Goal: Task Accomplishment & Management: Contribute content

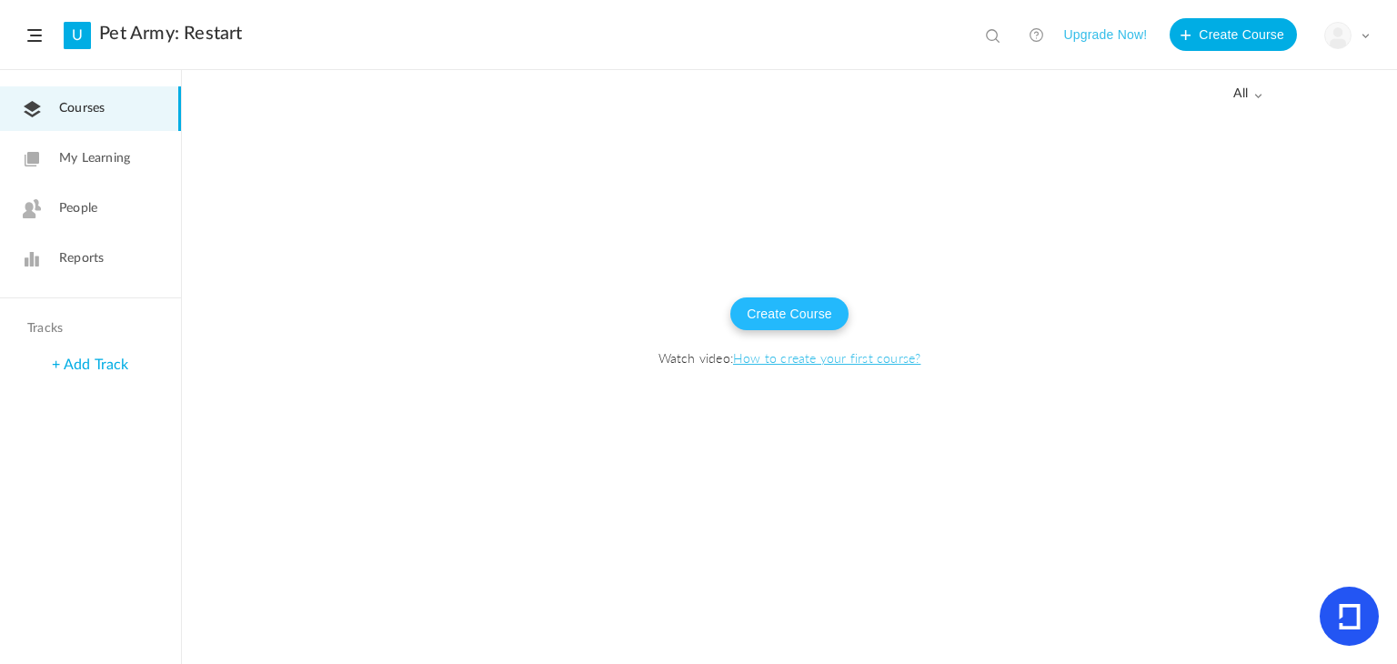
click at [749, 297] on button "Create Course" at bounding box center [789, 313] width 118 height 33
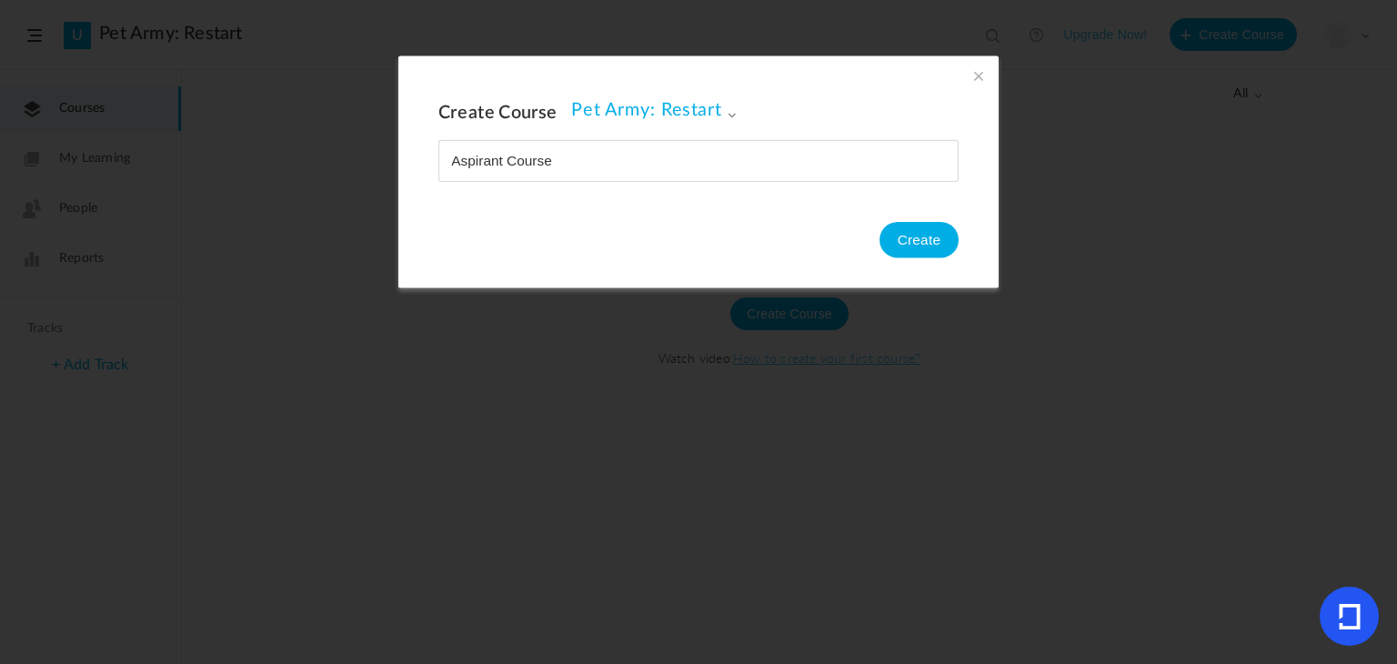
type input "Aspirant Course"
click at [932, 242] on button "Create" at bounding box center [919, 240] width 79 height 36
click at [976, 81] on span at bounding box center [979, 75] width 20 height 20
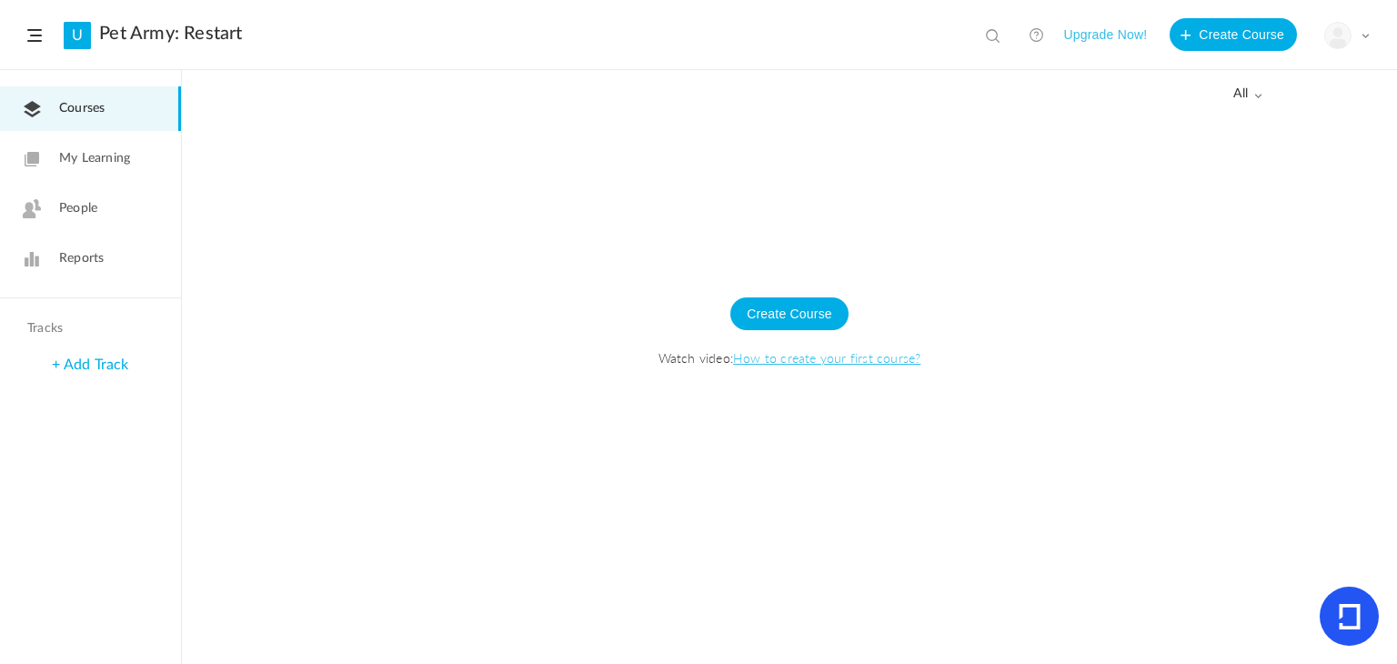
click at [39, 56] on header "U Pet Army: Restart View all No results Upgrade Now! Create Course My Profile U…" at bounding box center [698, 35] width 1397 height 70
click at [33, 40] on span at bounding box center [34, 35] width 15 height 13
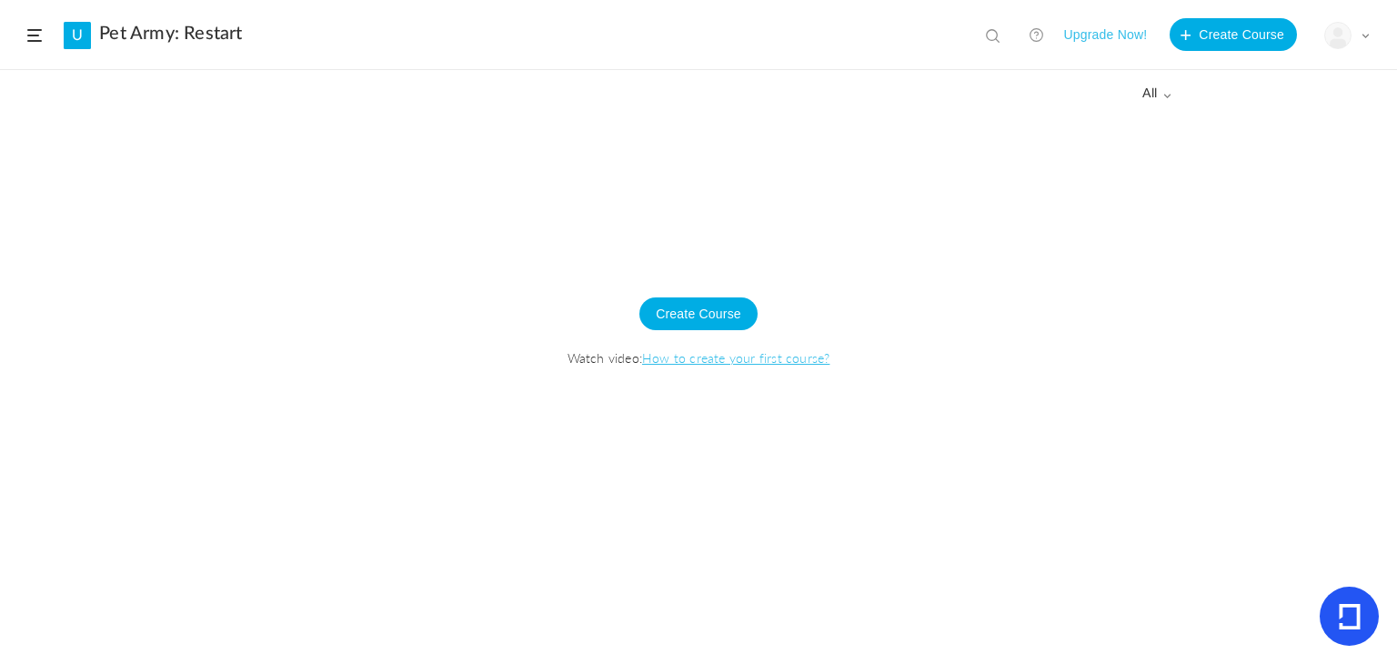
click at [33, 35] on span at bounding box center [34, 35] width 15 height 13
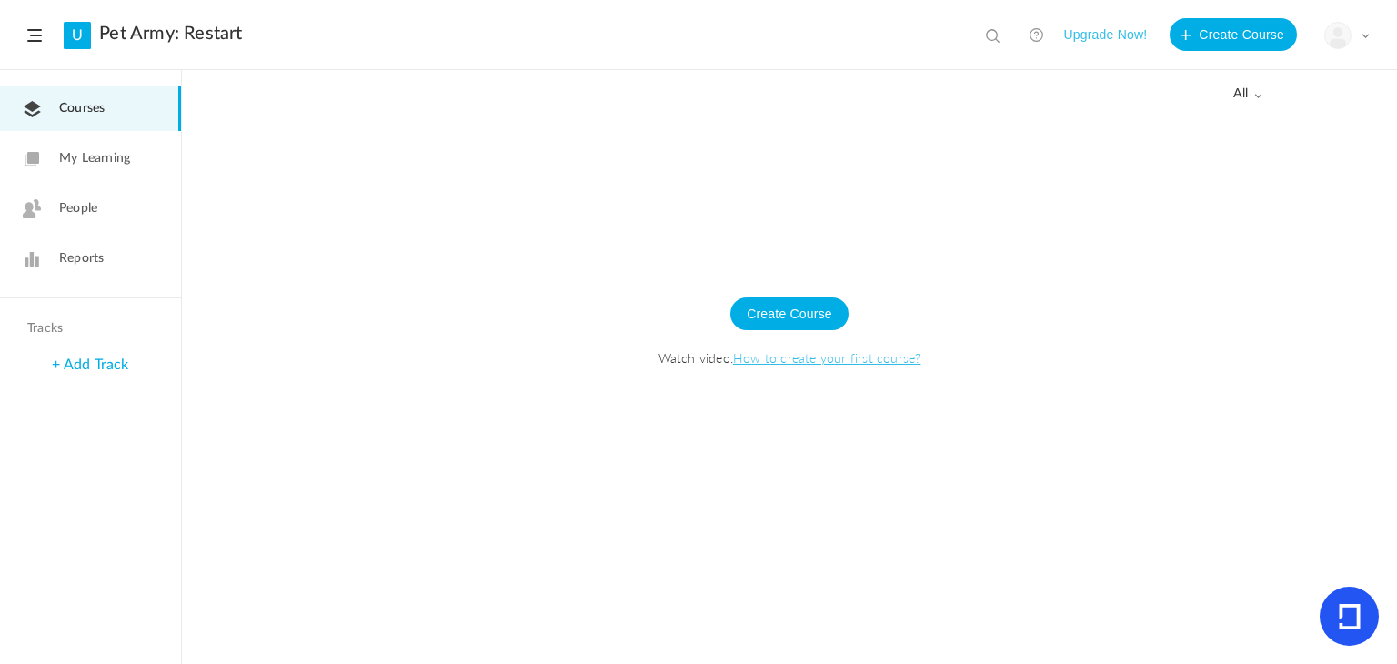
click at [81, 149] on span "My Learning" at bounding box center [94, 158] width 71 height 19
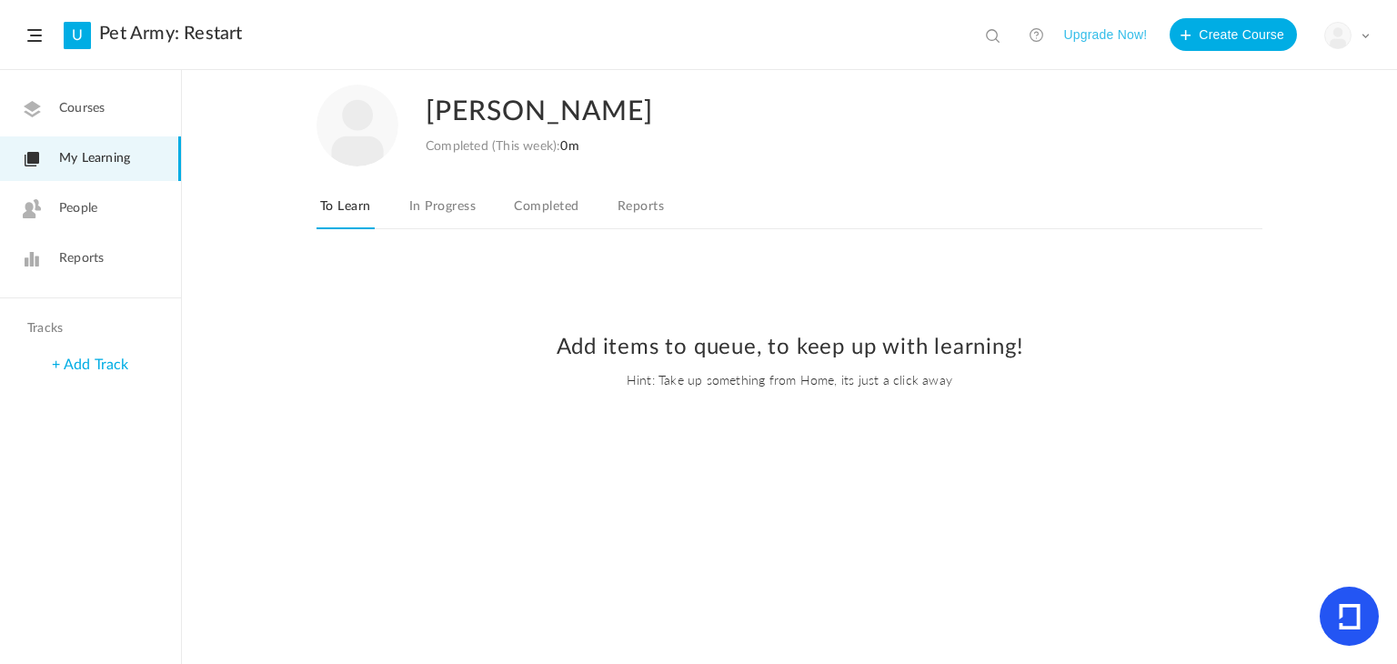
click at [65, 88] on link "Courses" at bounding box center [90, 108] width 181 height 45
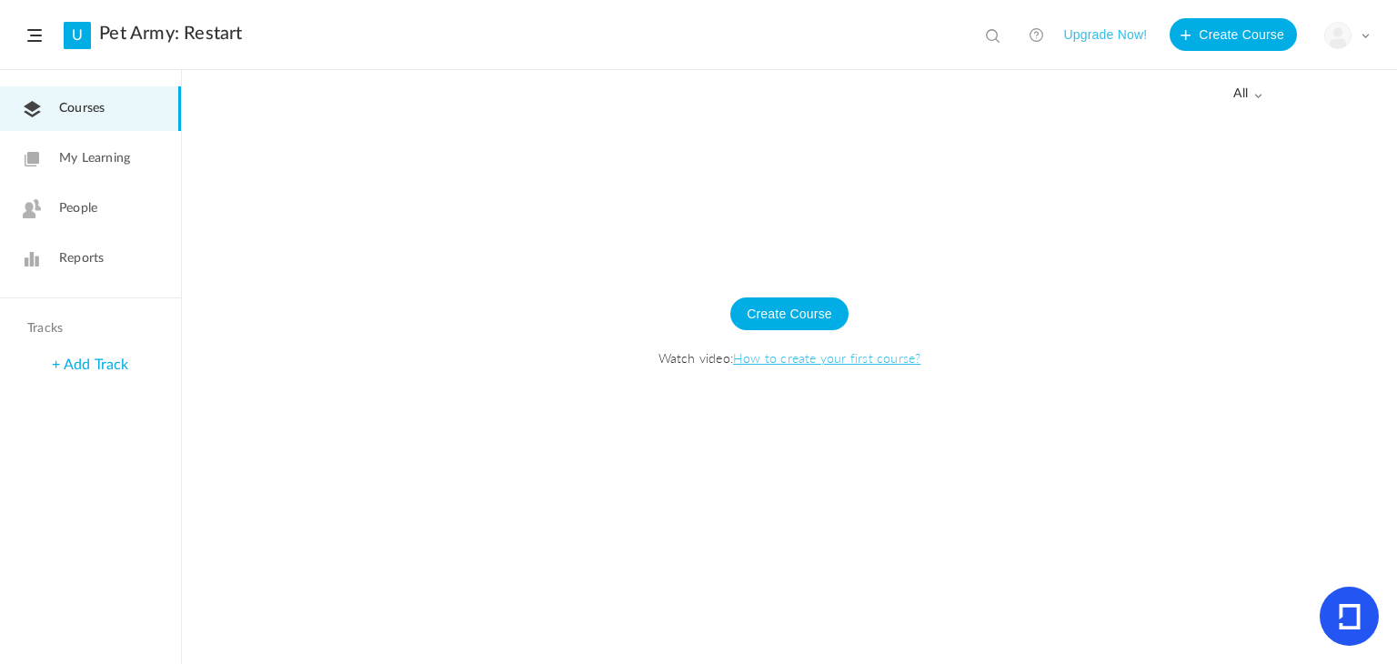
click at [1342, 24] on img at bounding box center [1337, 35] width 25 height 25
click at [1274, 115] on link "University Settings" at bounding box center [1283, 114] width 171 height 34
click at [75, 238] on link "Reports" at bounding box center [90, 258] width 181 height 45
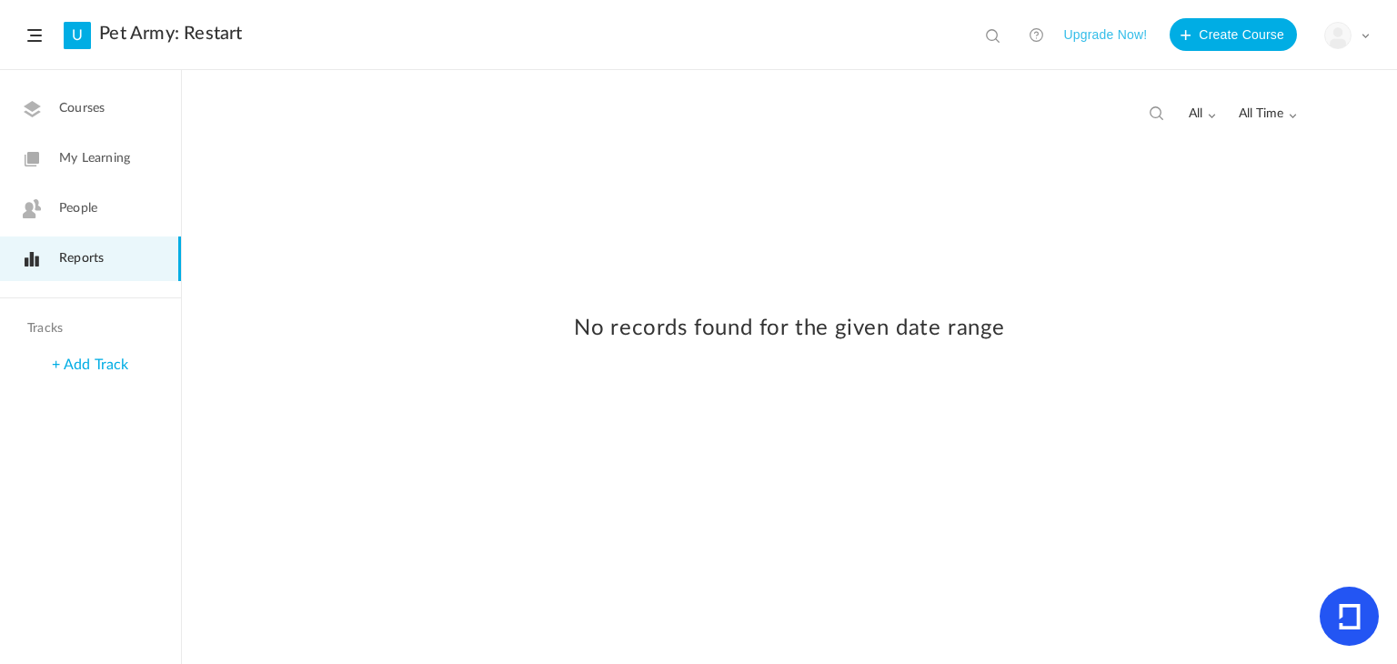
click at [71, 216] on span "People" at bounding box center [78, 208] width 38 height 19
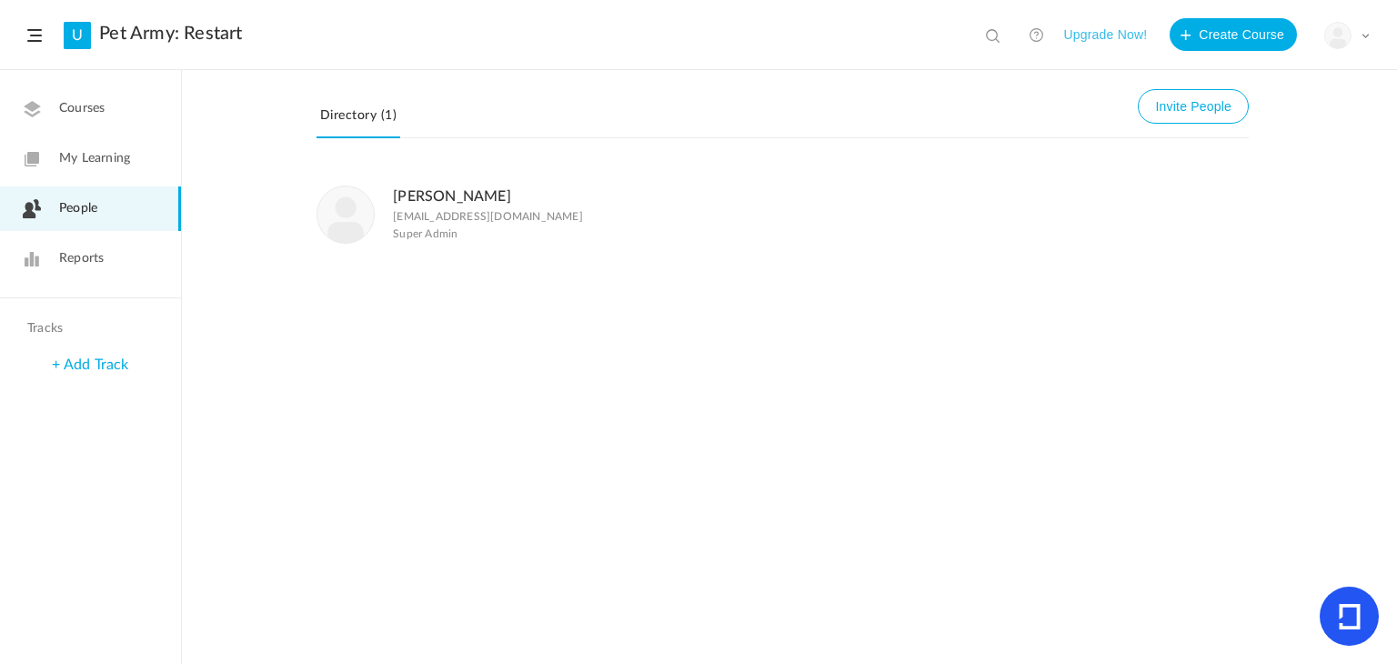
click at [121, 147] on link "My Learning" at bounding box center [90, 158] width 181 height 45
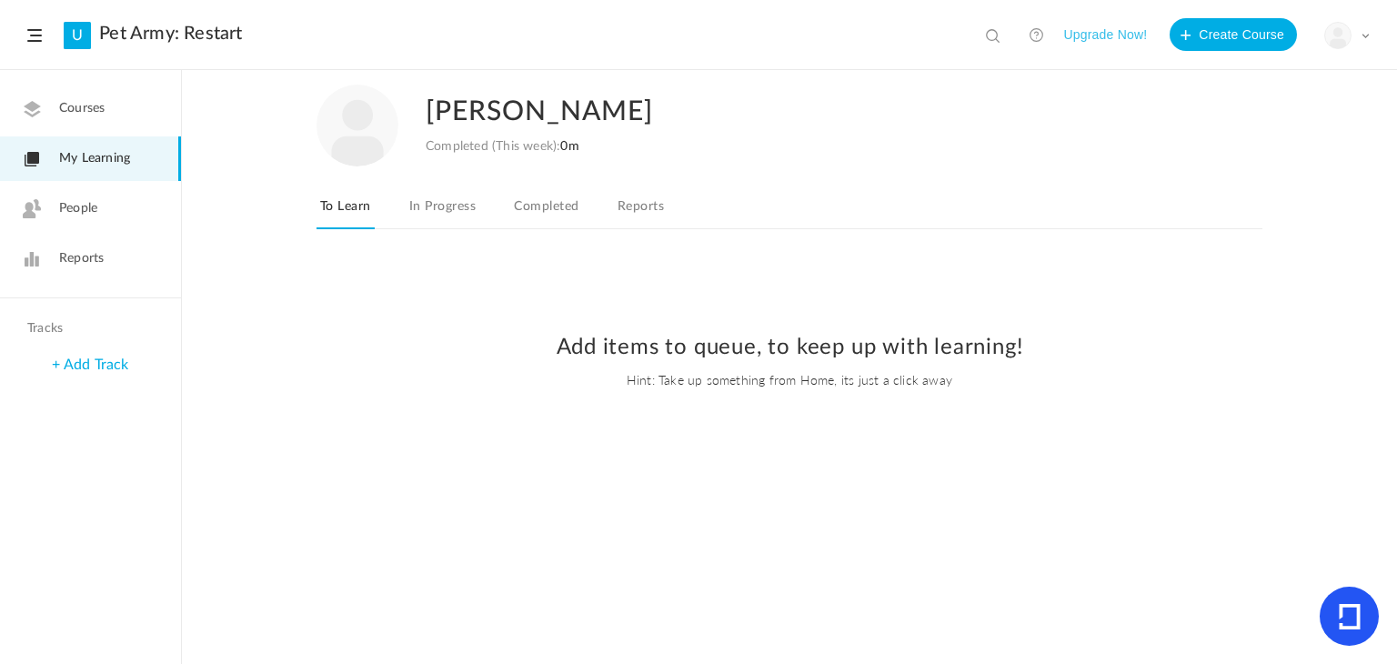
click at [136, 105] on link "Courses" at bounding box center [90, 108] width 181 height 45
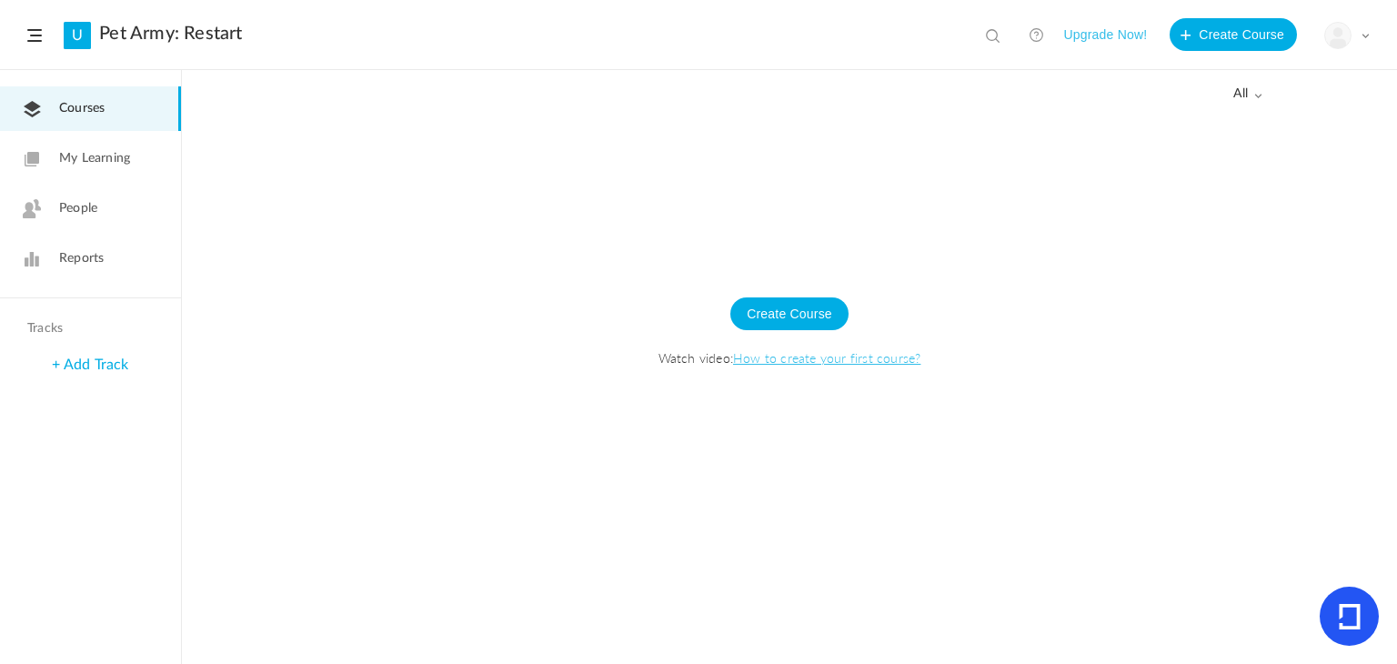
click at [1237, 96] on span "all" at bounding box center [1247, 93] width 29 height 15
click at [1134, 168] on link "Drafts" at bounding box center [1176, 167] width 171 height 34
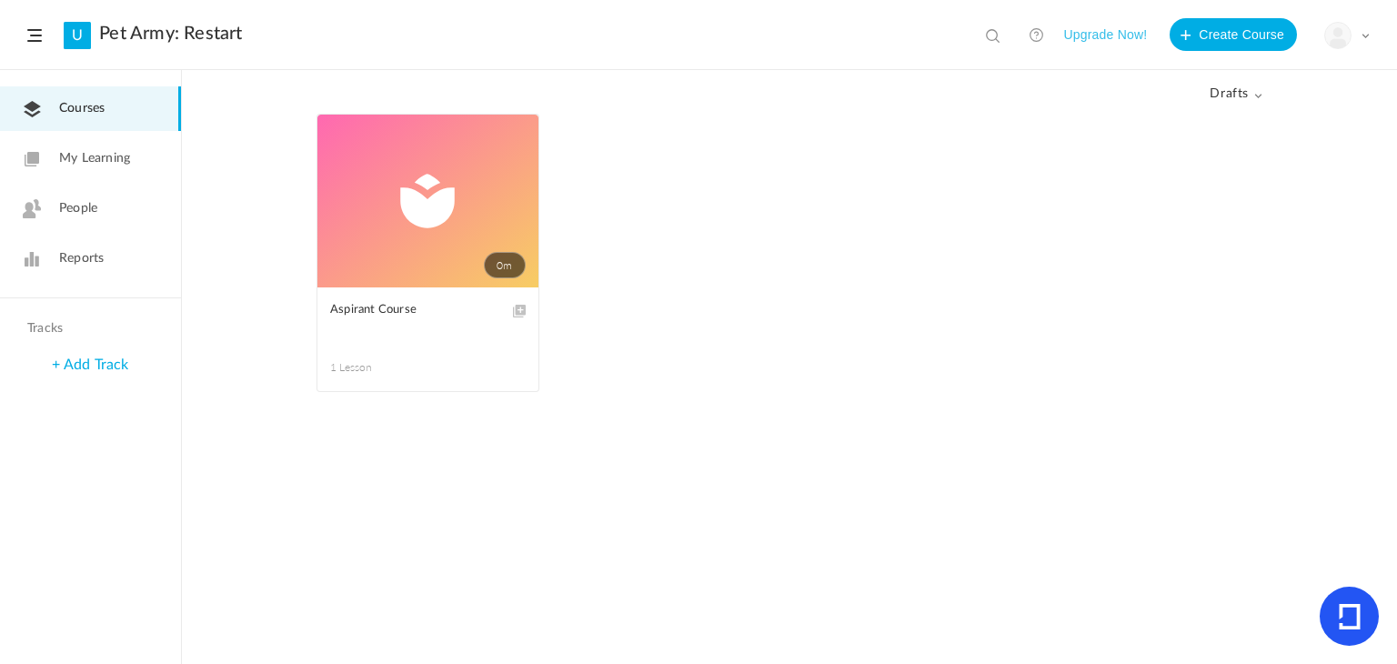
click at [443, 187] on link "0m" at bounding box center [427, 201] width 221 height 173
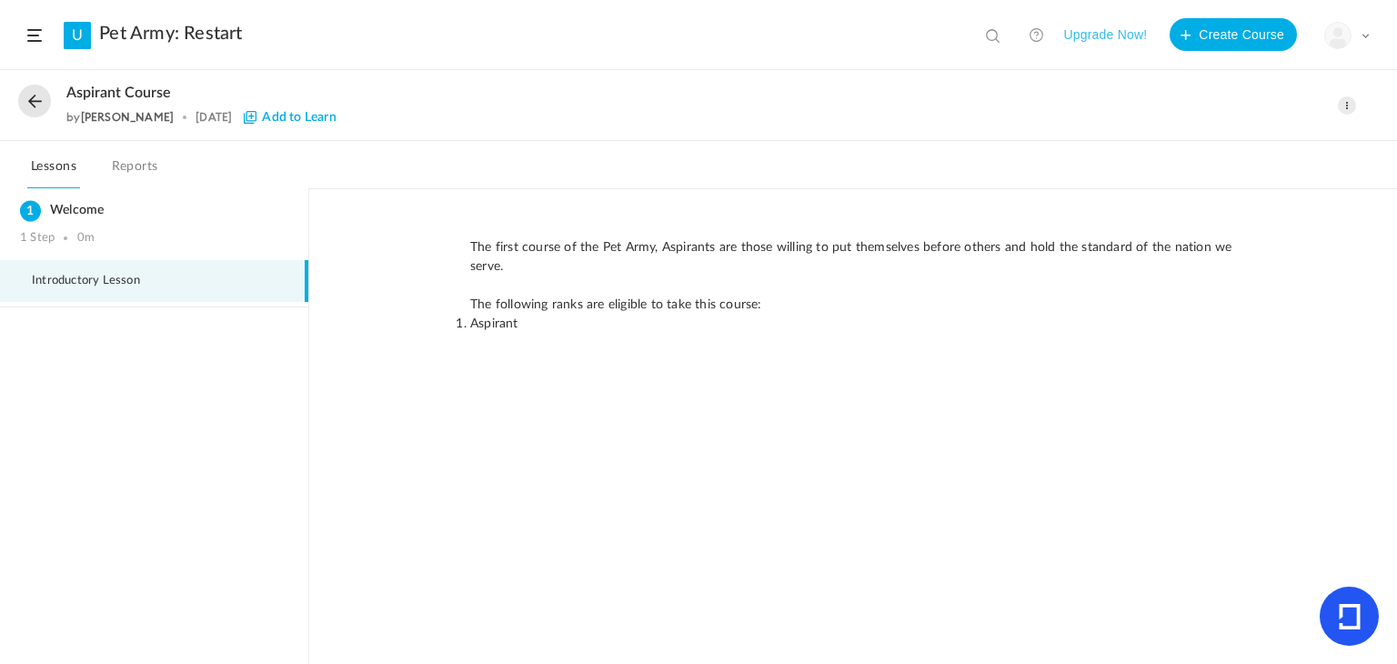
click at [525, 318] on li "Aspirant" at bounding box center [853, 324] width 766 height 19
click at [499, 247] on p "The first course of the Pet Army, Aspirants are those willing to put themselves…" at bounding box center [853, 257] width 766 height 38
click at [106, 267] on li "Introductory Lesson" at bounding box center [154, 281] width 308 height 42
click at [526, 326] on li "Aspirant" at bounding box center [853, 324] width 766 height 19
click at [525, 325] on li "Aspirant" at bounding box center [853, 324] width 766 height 19
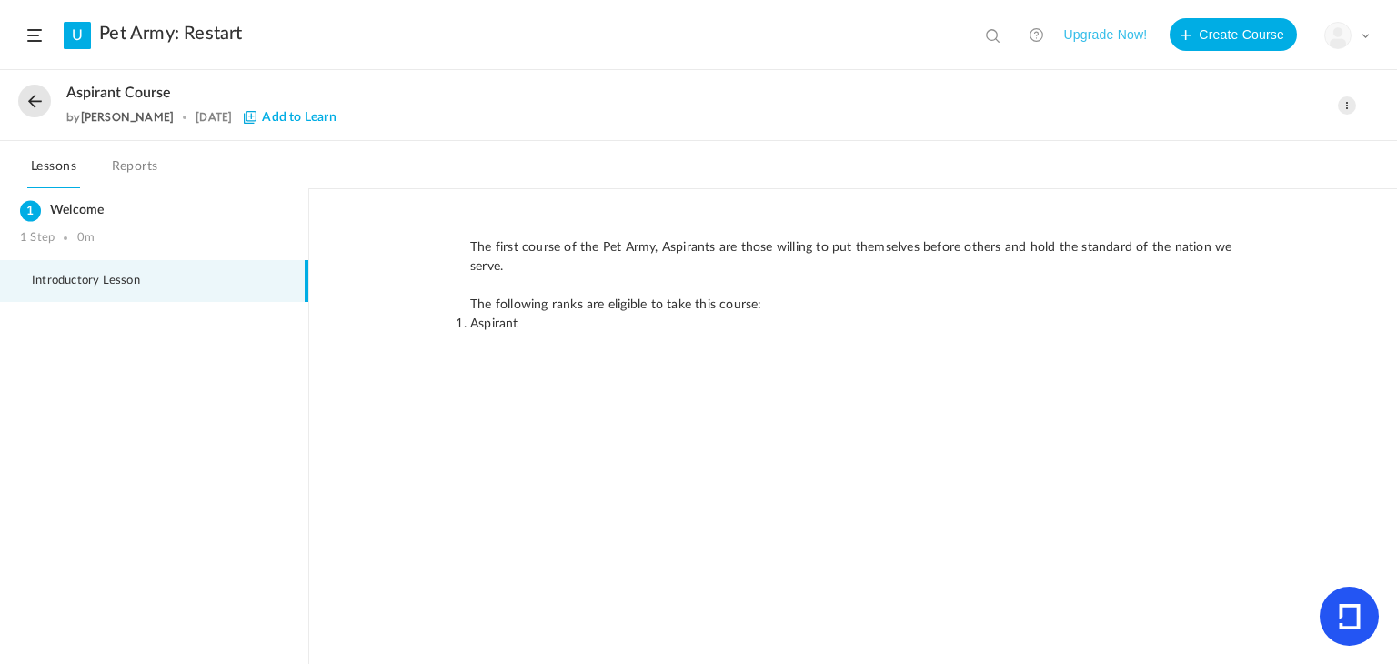
click at [120, 174] on link "Reports" at bounding box center [135, 172] width 54 height 35
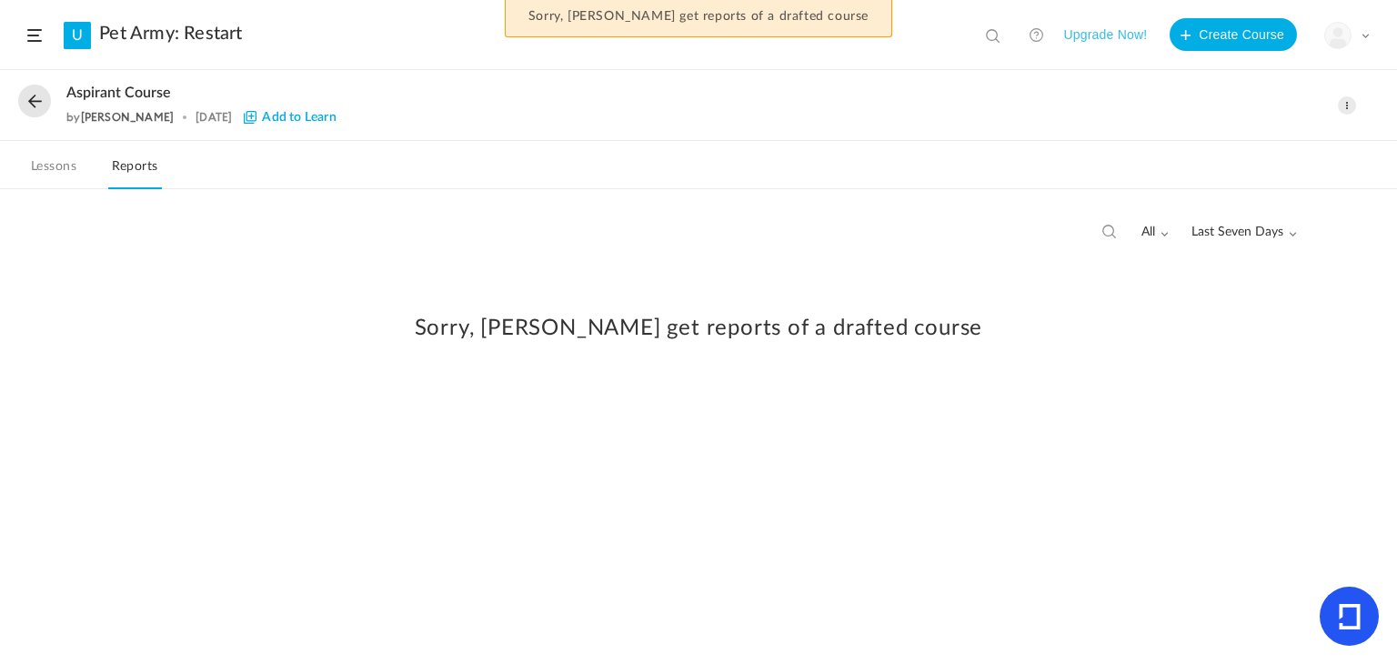
click at [70, 166] on link "Lessons" at bounding box center [53, 172] width 53 height 35
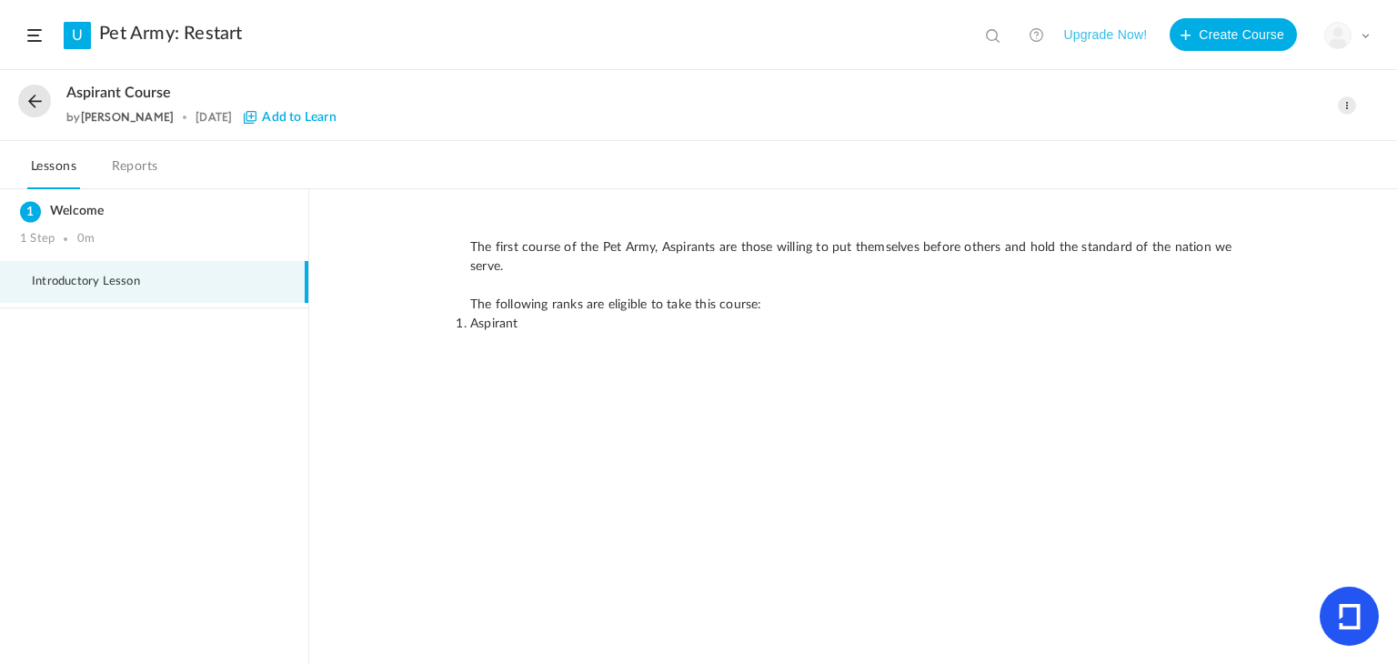
click at [112, 91] on span "Aspirant Course" at bounding box center [118, 93] width 105 height 17
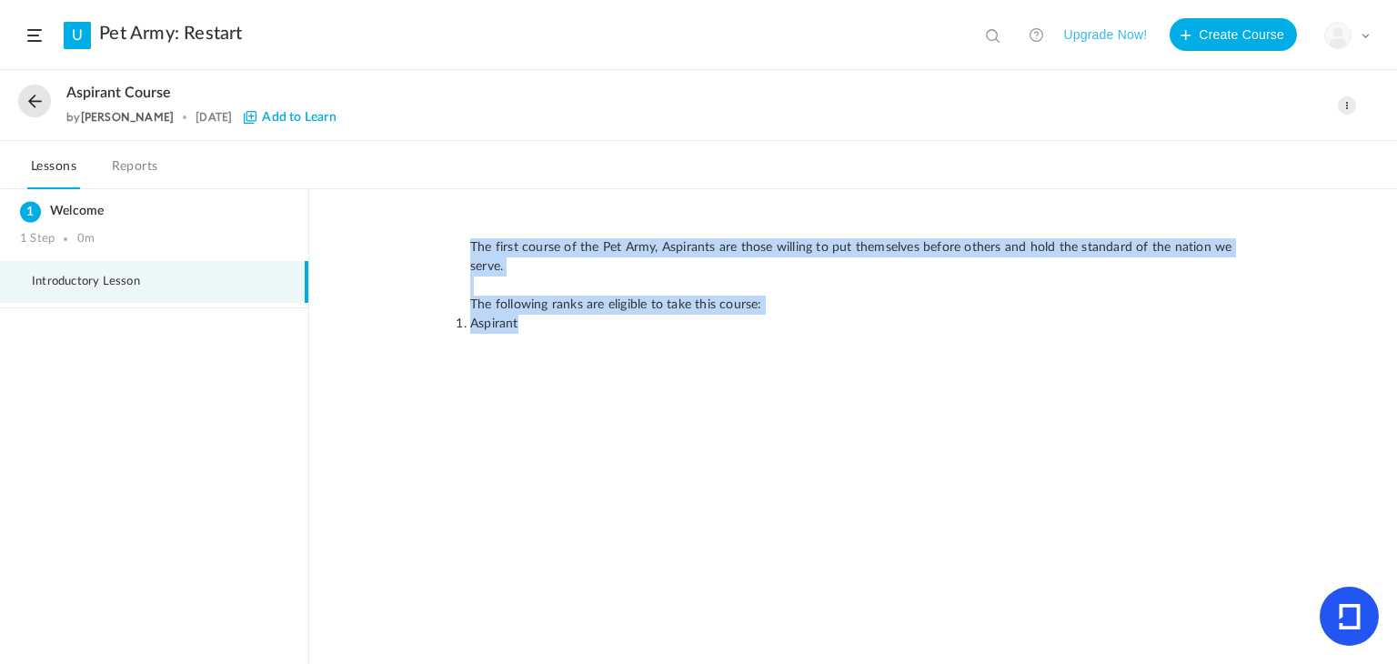
drag, startPoint x: 535, startPoint y: 331, endPoint x: 438, endPoint y: 246, distance: 128.9
click at [438, 246] on div "The first course of the Pet Army, Aspirants are those willing to put themselves…" at bounding box center [853, 427] width 1088 height 476
copy p "The first course of the Pet Army, Aspirants are those willing to put themselves…"
click at [710, 333] on div "The first course of the Pet Army, Aspirants are those willing to put themselves…" at bounding box center [853, 427] width 1088 height 476
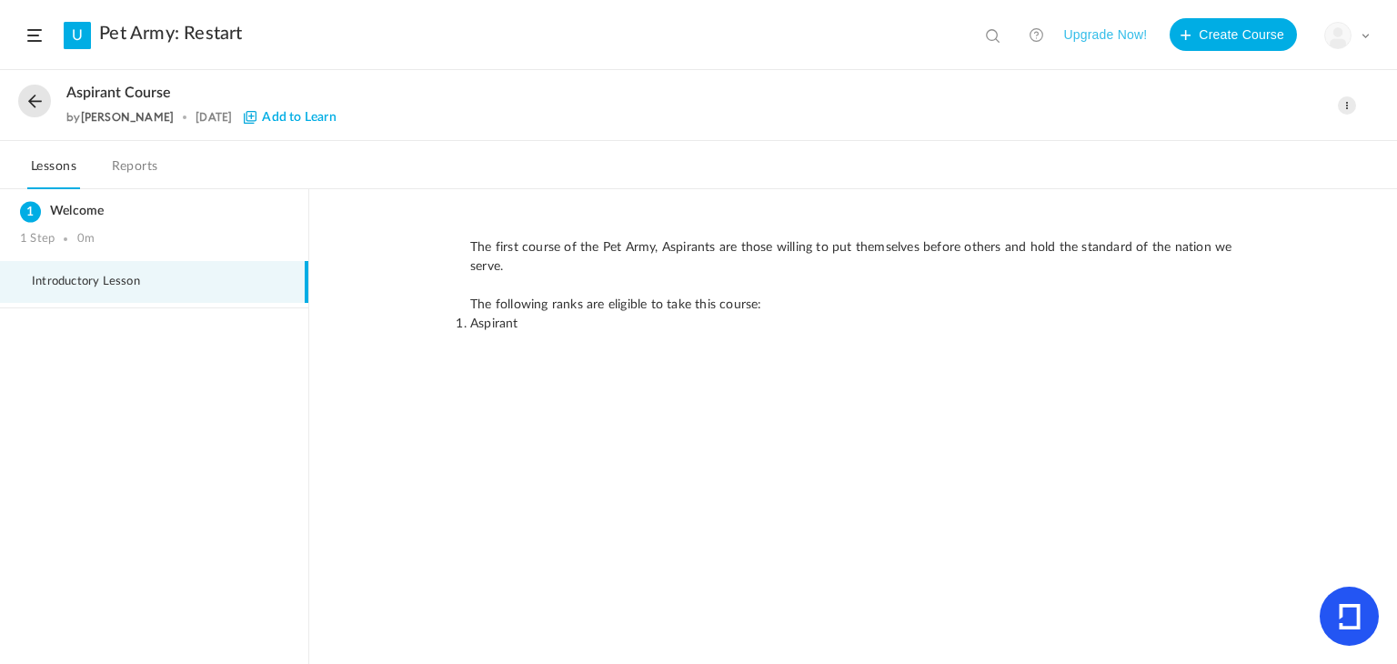
click at [118, 262] on li "Introductory Lesson" at bounding box center [154, 282] width 308 height 42
click at [1353, 101] on span at bounding box center [1347, 105] width 18 height 18
click at [1263, 150] on link "Edit" at bounding box center [1269, 146] width 171 height 34
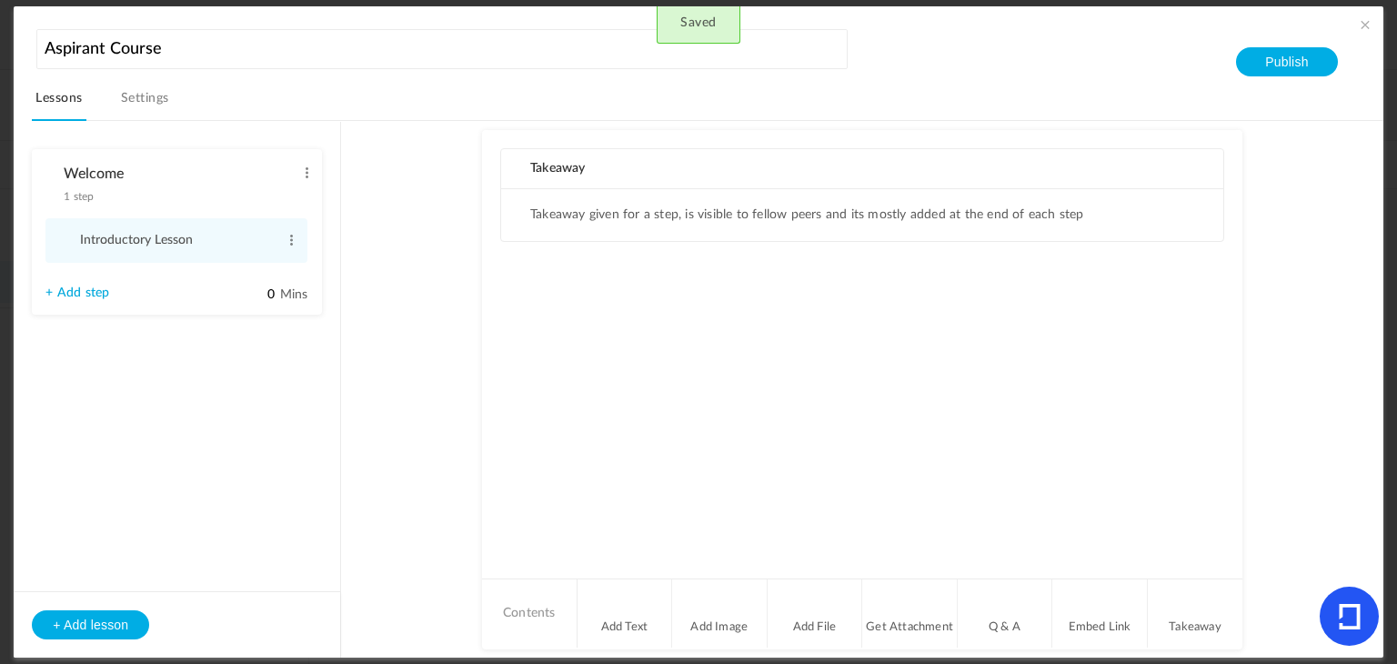
click at [149, 104] on link "Settings" at bounding box center [144, 103] width 55 height 35
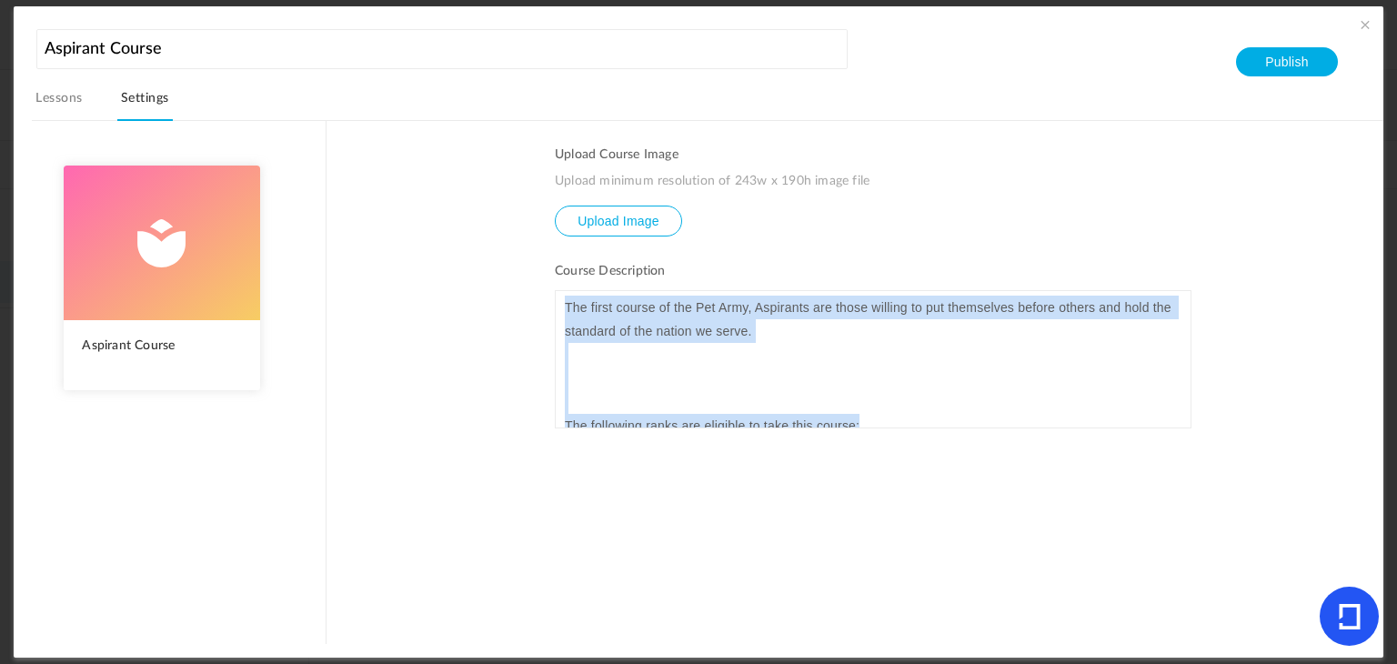
drag, startPoint x: 885, startPoint y: 423, endPoint x: 546, endPoint y: 275, distance: 370.3
click at [546, 275] on section "Upload Course Image Upload minimum resolution of 243w x 190h image file Upload …" at bounding box center [855, 381] width 1056 height 523
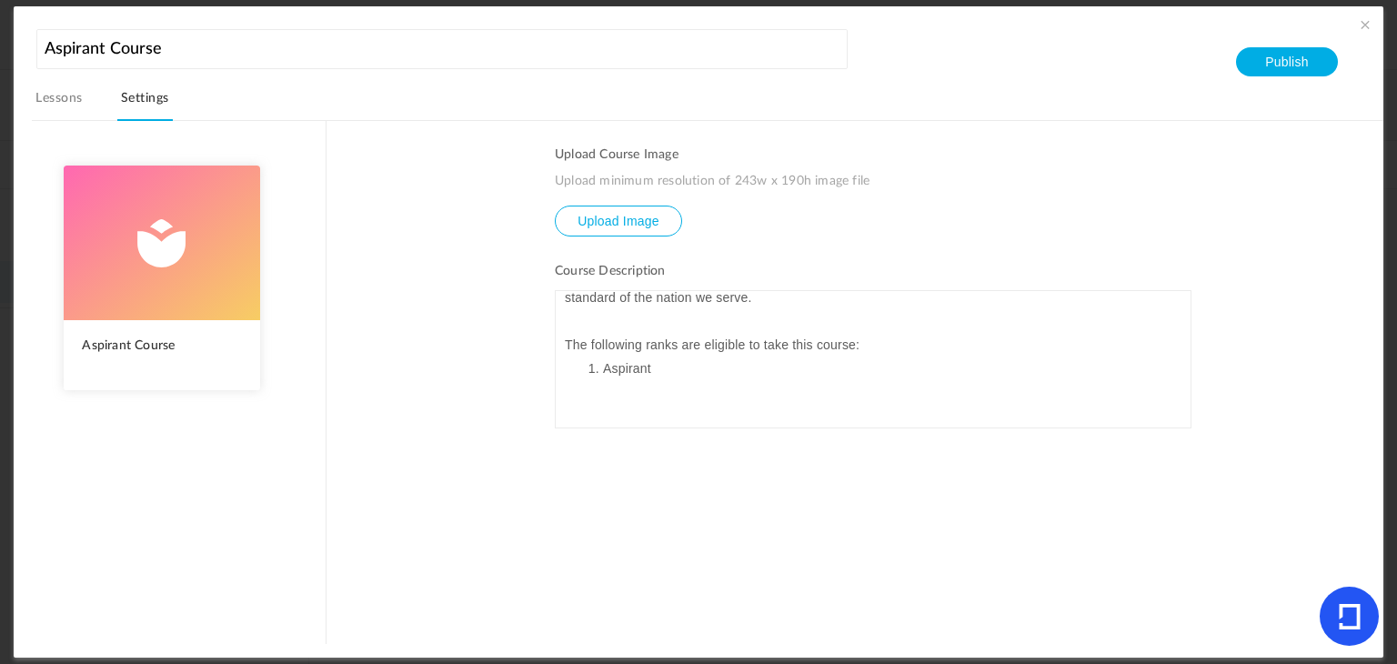
scroll to position [33, 0]
click at [59, 98] on link "Lessons" at bounding box center [59, 103] width 54 height 35
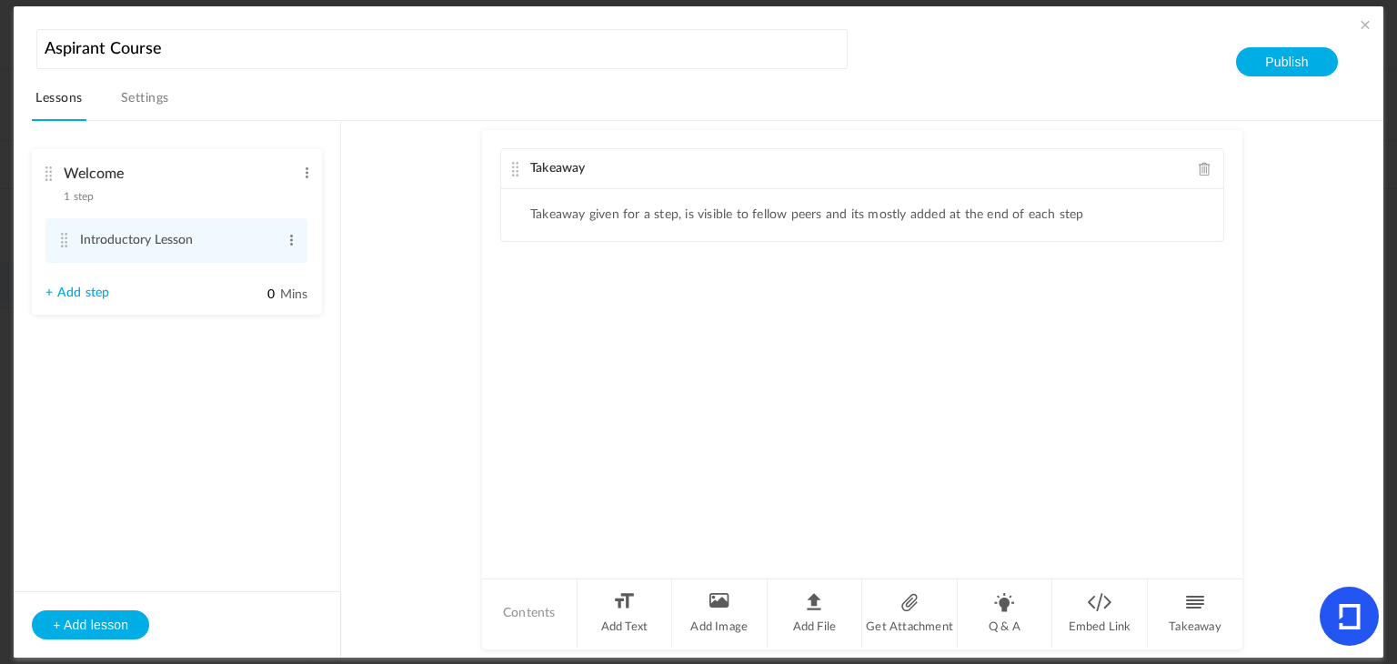
click at [1205, 166] on span at bounding box center [1205, 169] width 13 height 14
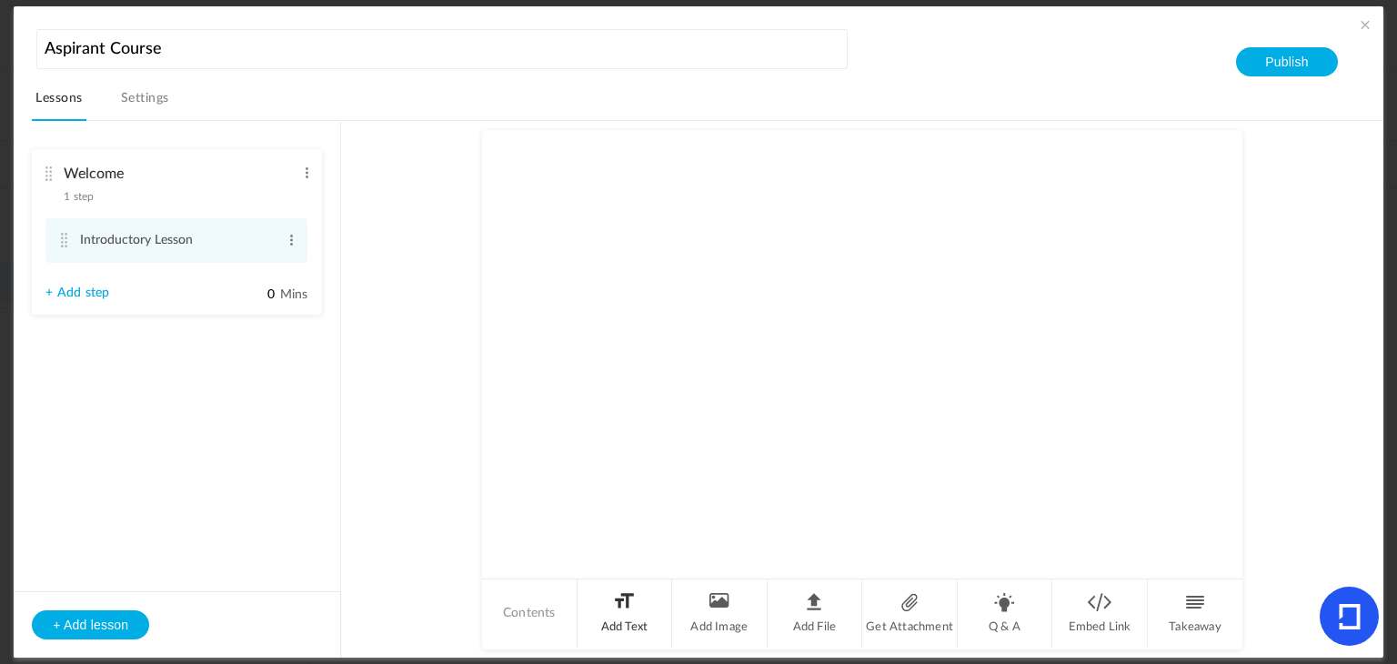
click at [625, 615] on li "Add Text" at bounding box center [626, 613] width 96 height 68
click at [586, 205] on p at bounding box center [862, 200] width 695 height 22
click at [287, 236] on span at bounding box center [292, 240] width 14 height 18
click at [260, 268] on link "Edit" at bounding box center [261, 270] width 71 height 22
click at [304, 169] on span at bounding box center [307, 173] width 14 height 18
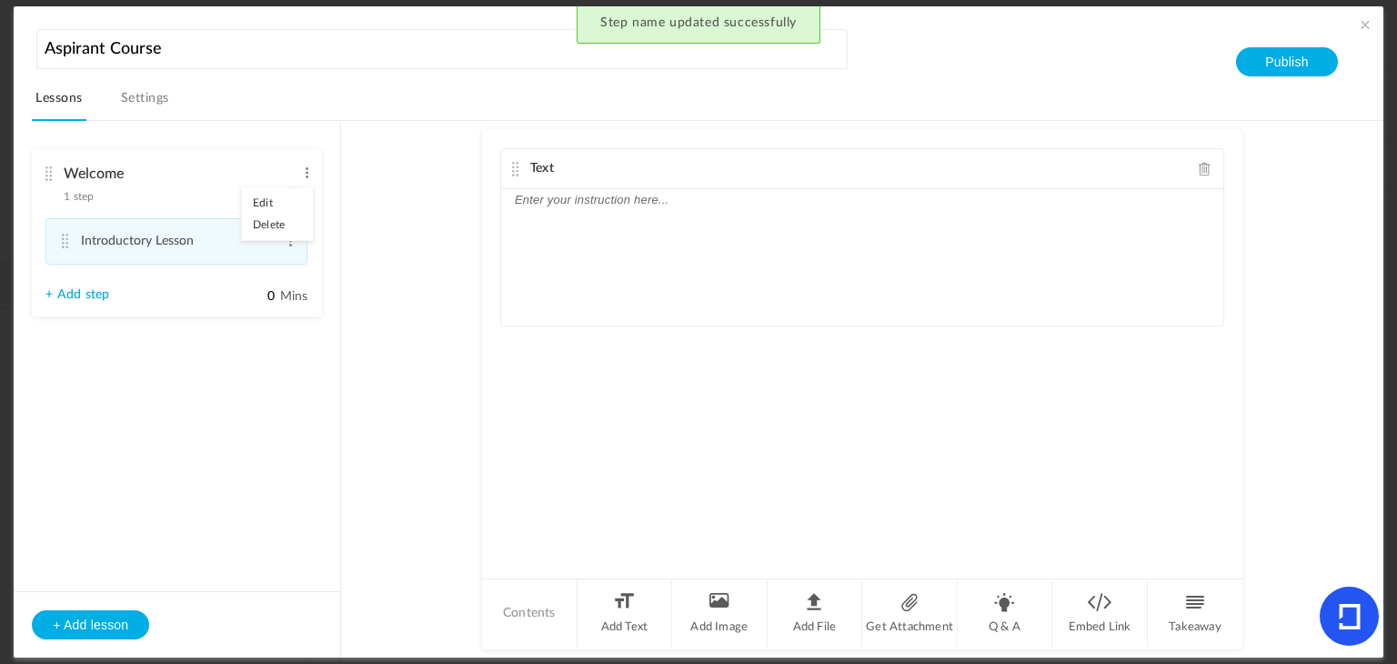
click at [287, 194] on link "Edit" at bounding box center [277, 203] width 71 height 22
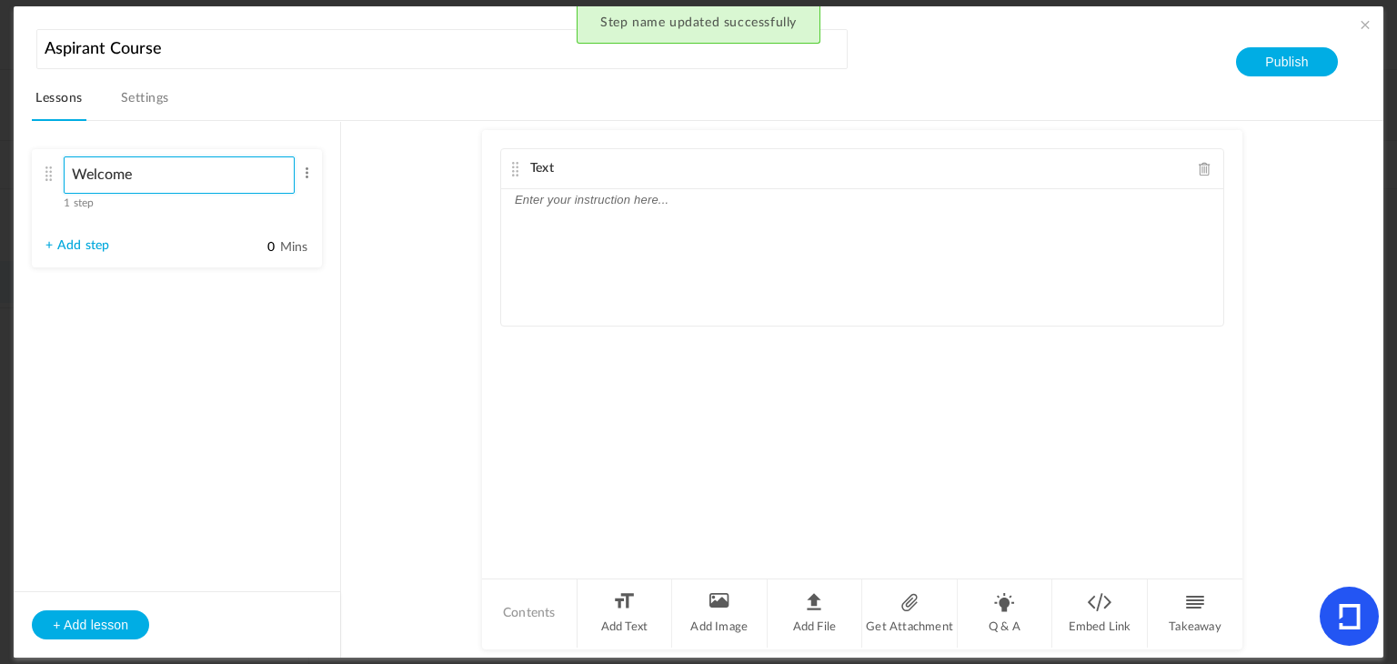
click at [169, 172] on input "Welcome" at bounding box center [179, 174] width 231 height 37
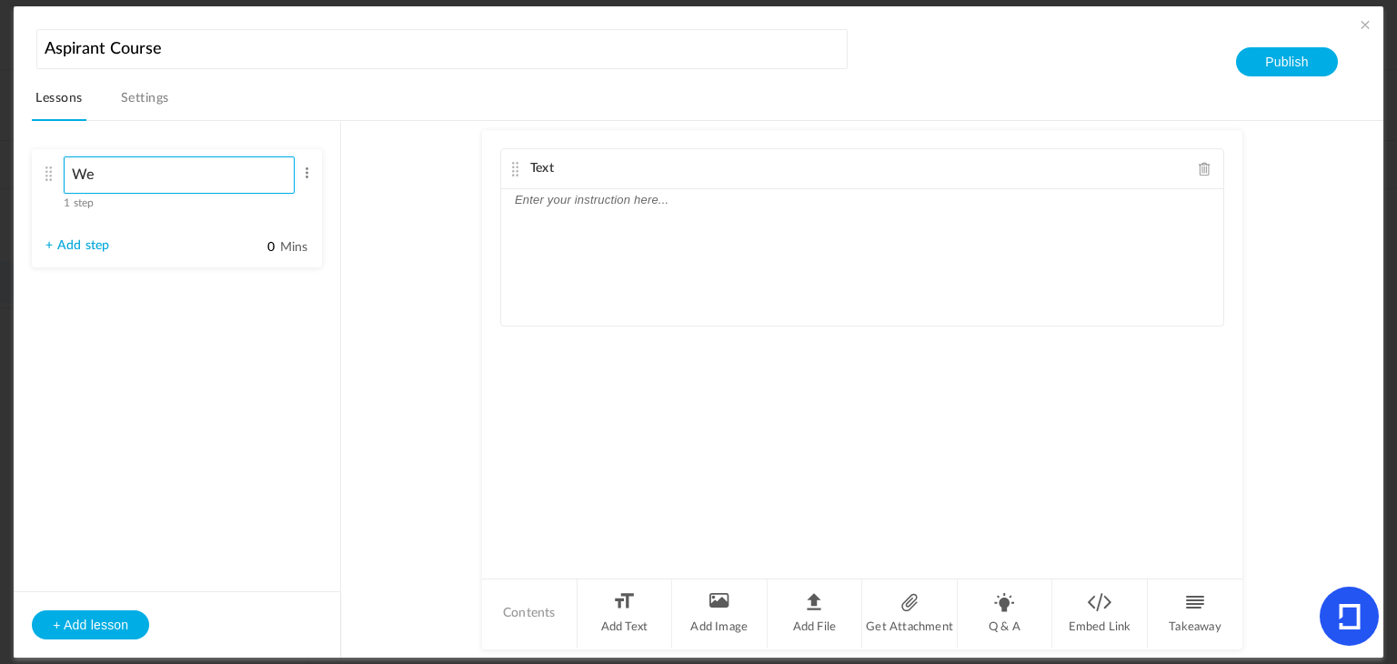
type input "W"
type input "Introduction"
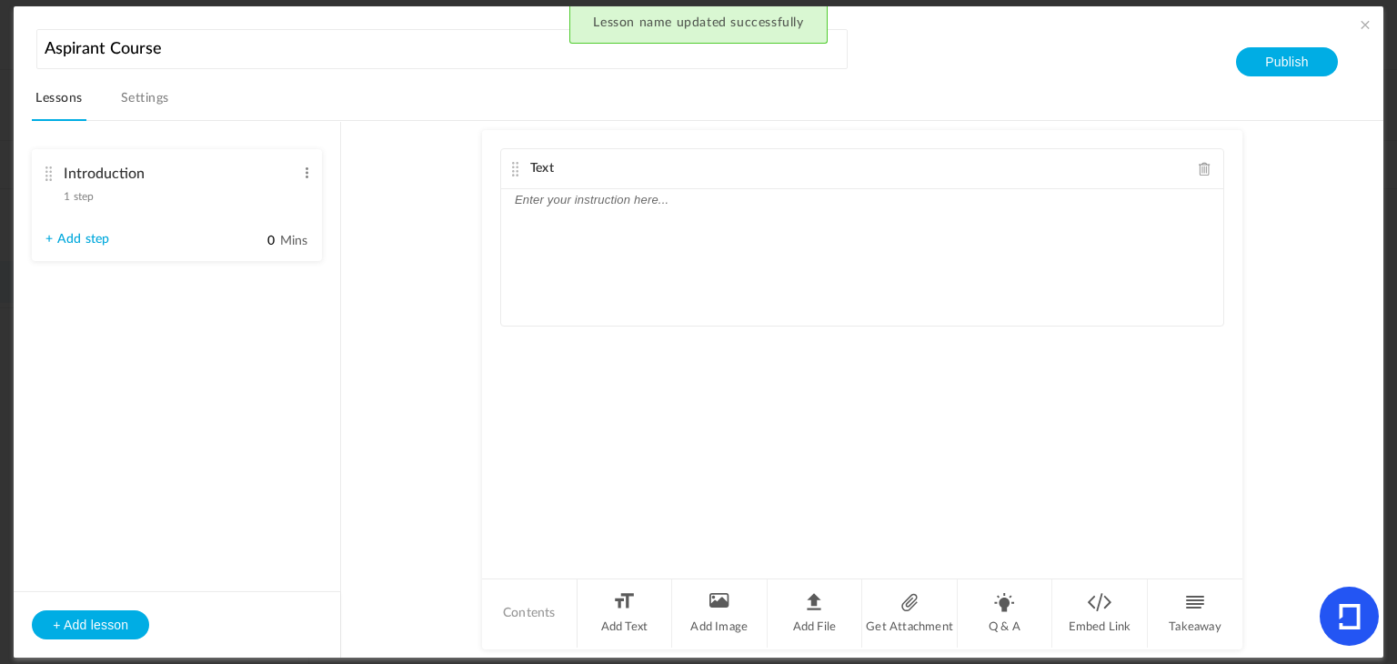
click at [107, 201] on div "Introduction 1 step Edit Delete" at bounding box center [169, 180] width 249 height 48
click at [82, 205] on div "Introduction 1 step Edit Delete" at bounding box center [169, 180] width 249 height 48
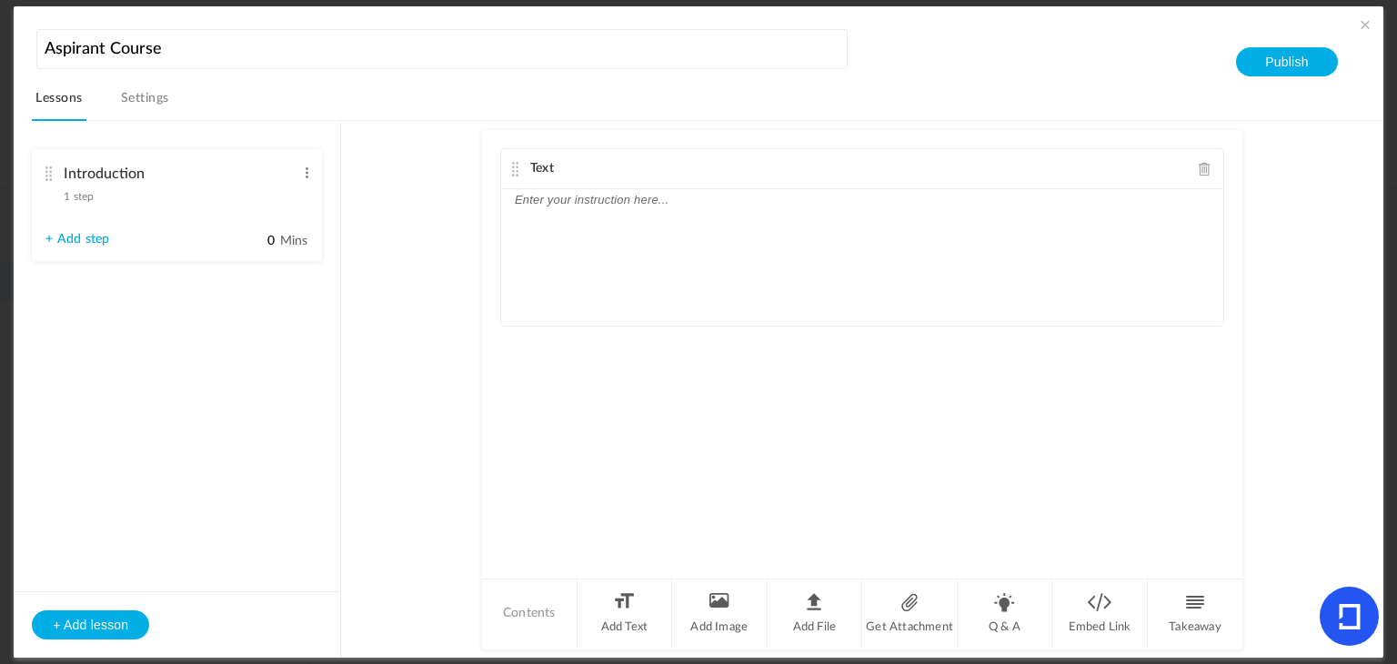
click at [81, 233] on link "+ Add step" at bounding box center [77, 239] width 64 height 15
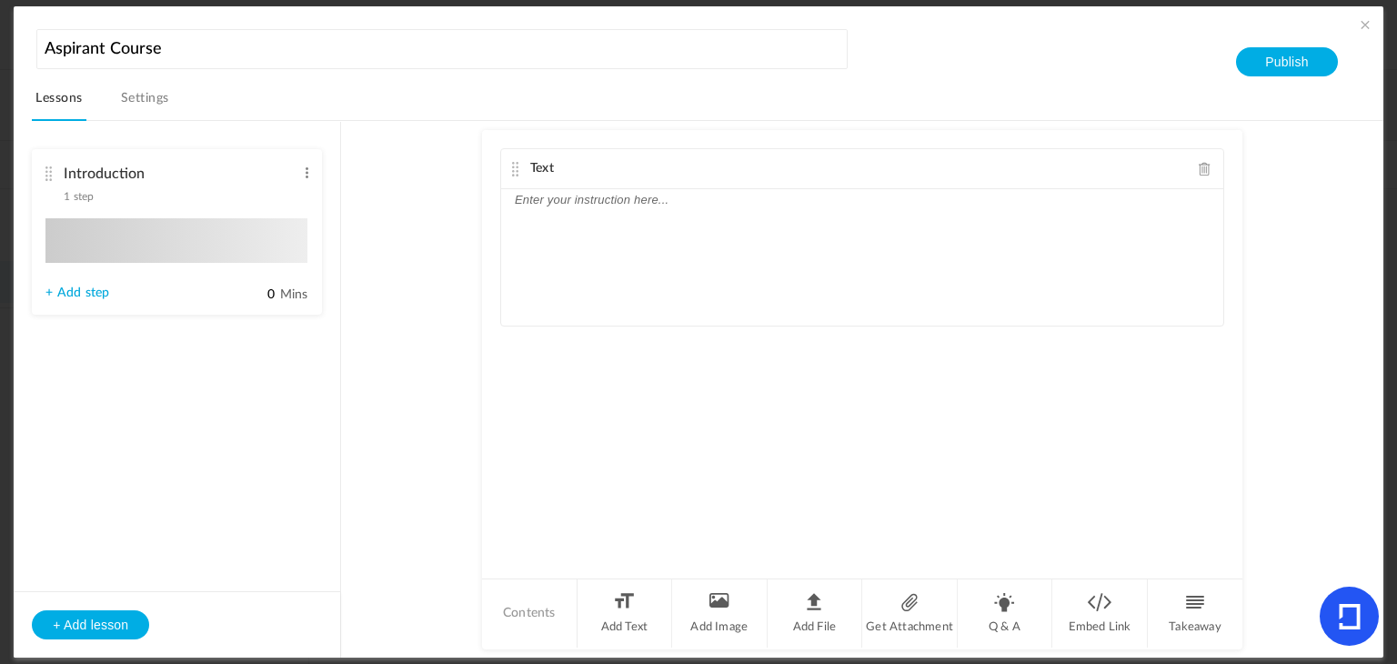
type input "Step 2"
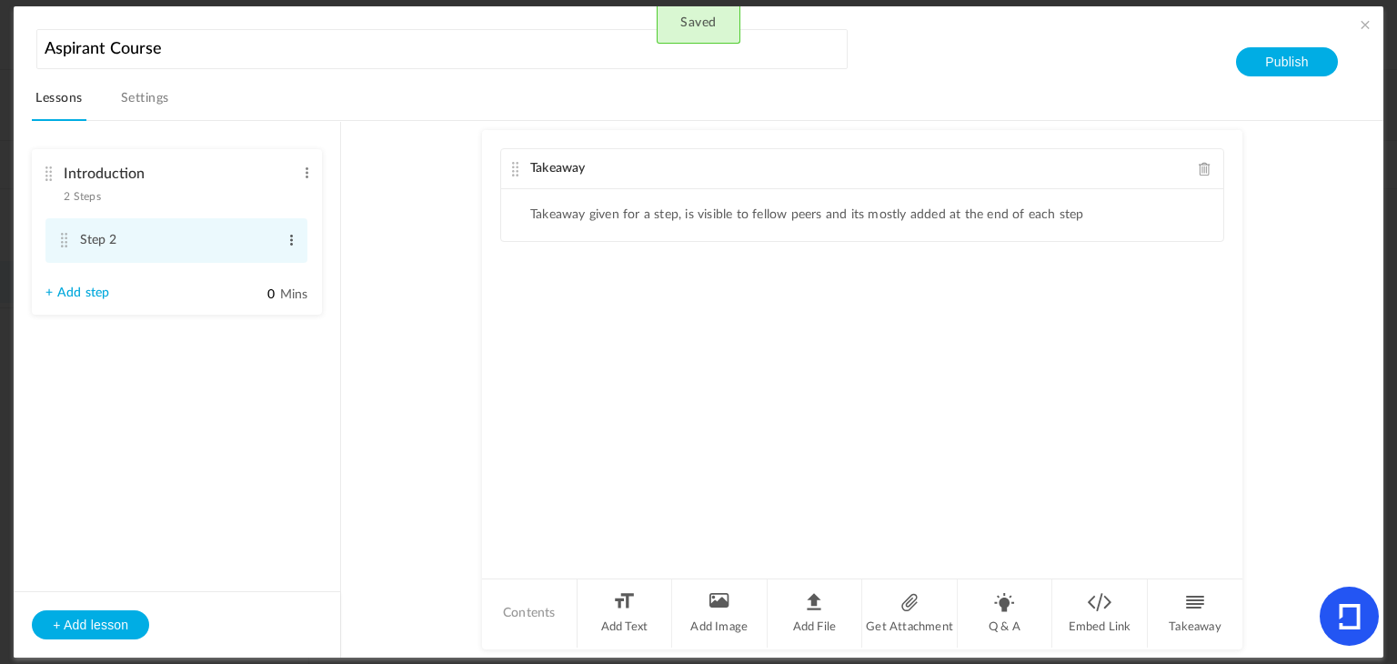
click at [294, 246] on span at bounding box center [292, 240] width 14 height 18
click at [257, 297] on link "Delete" at bounding box center [261, 292] width 71 height 22
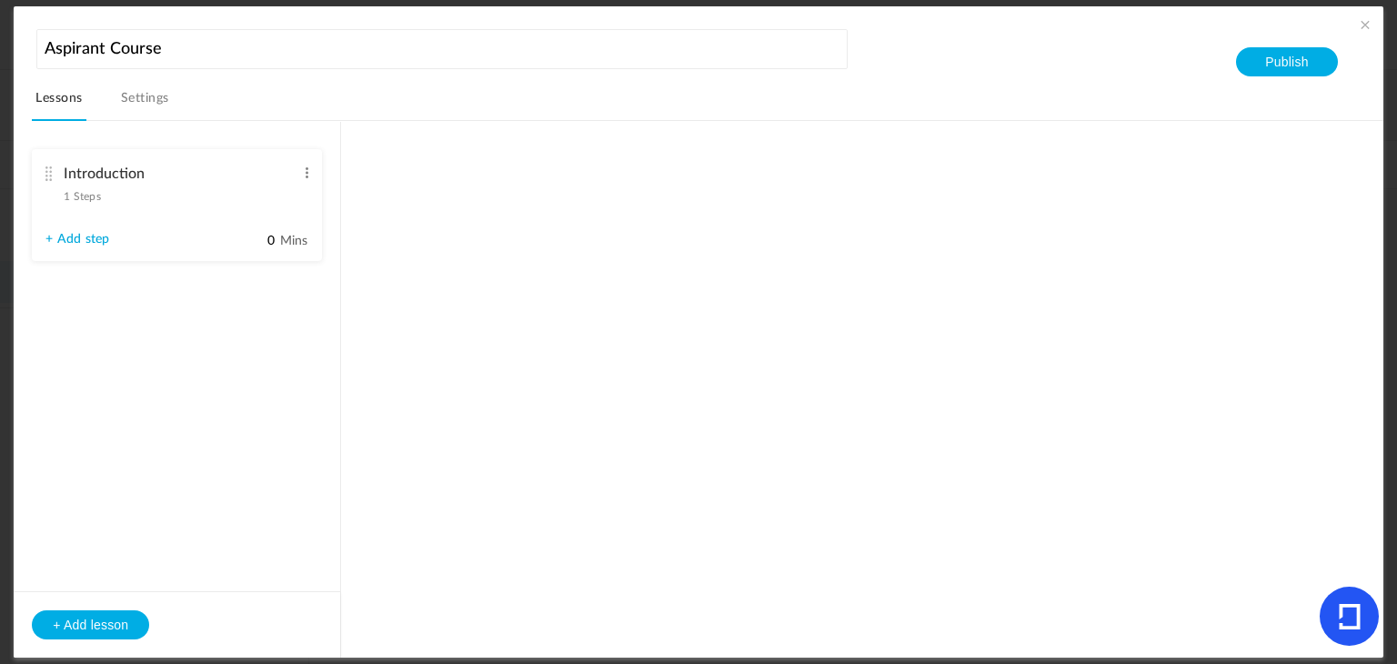
click at [304, 185] on li "Introduction 1 Steps Edit Delete Introductory Lesson Edit Delete" at bounding box center [177, 205] width 290 height 112
click at [306, 175] on span at bounding box center [307, 173] width 14 height 18
click at [288, 219] on link "Delete" at bounding box center [277, 225] width 71 height 22
click at [102, 620] on button "+ Add lesson" at bounding box center [90, 624] width 117 height 29
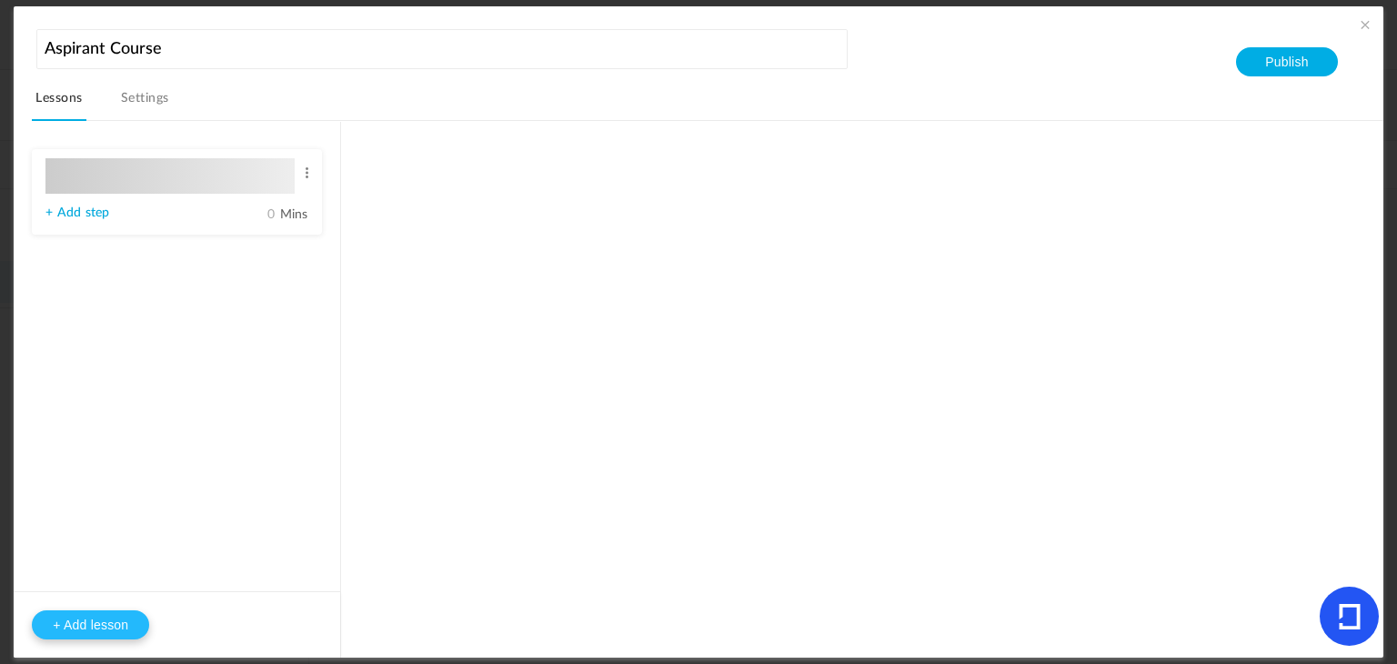
type input "Lesson 1"
type input "0"
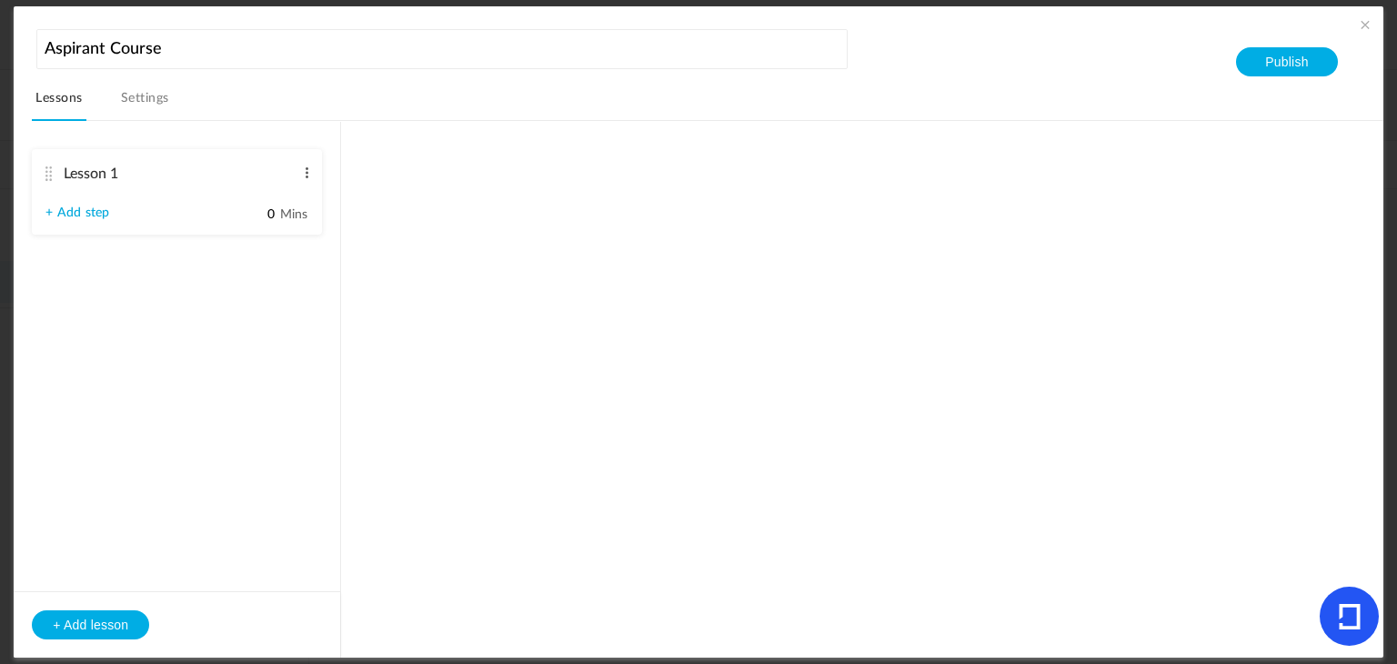
type input "Step 1"
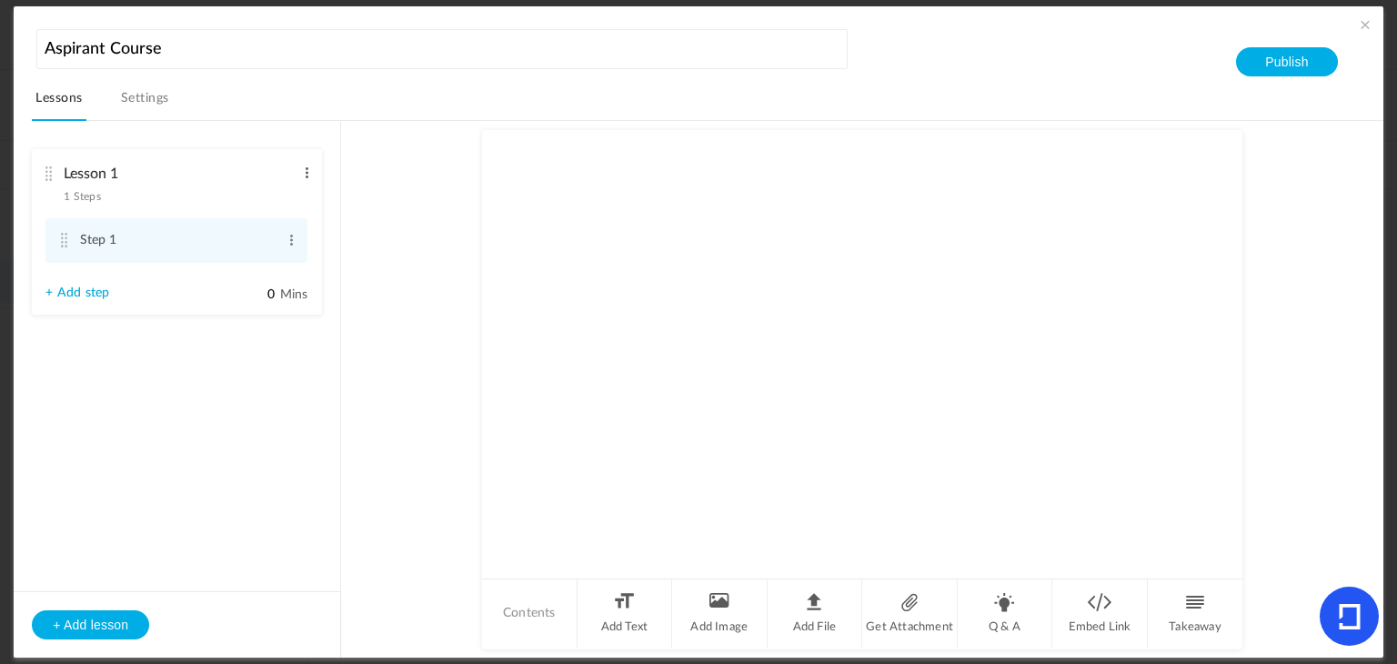
click at [302, 170] on span at bounding box center [307, 173] width 14 height 18
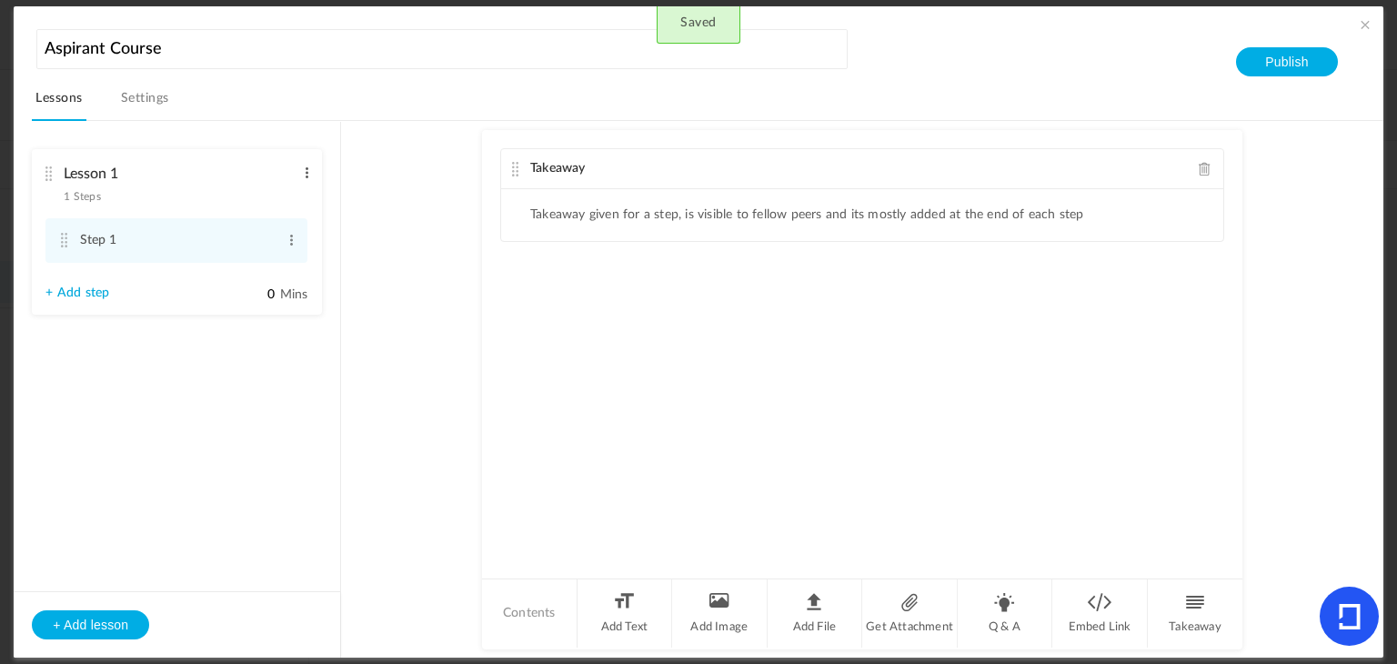
click at [307, 173] on span at bounding box center [307, 173] width 14 height 18
click at [295, 196] on link "Edit" at bounding box center [277, 203] width 71 height 22
click at [217, 177] on input "Lesson 1" at bounding box center [179, 174] width 231 height 37
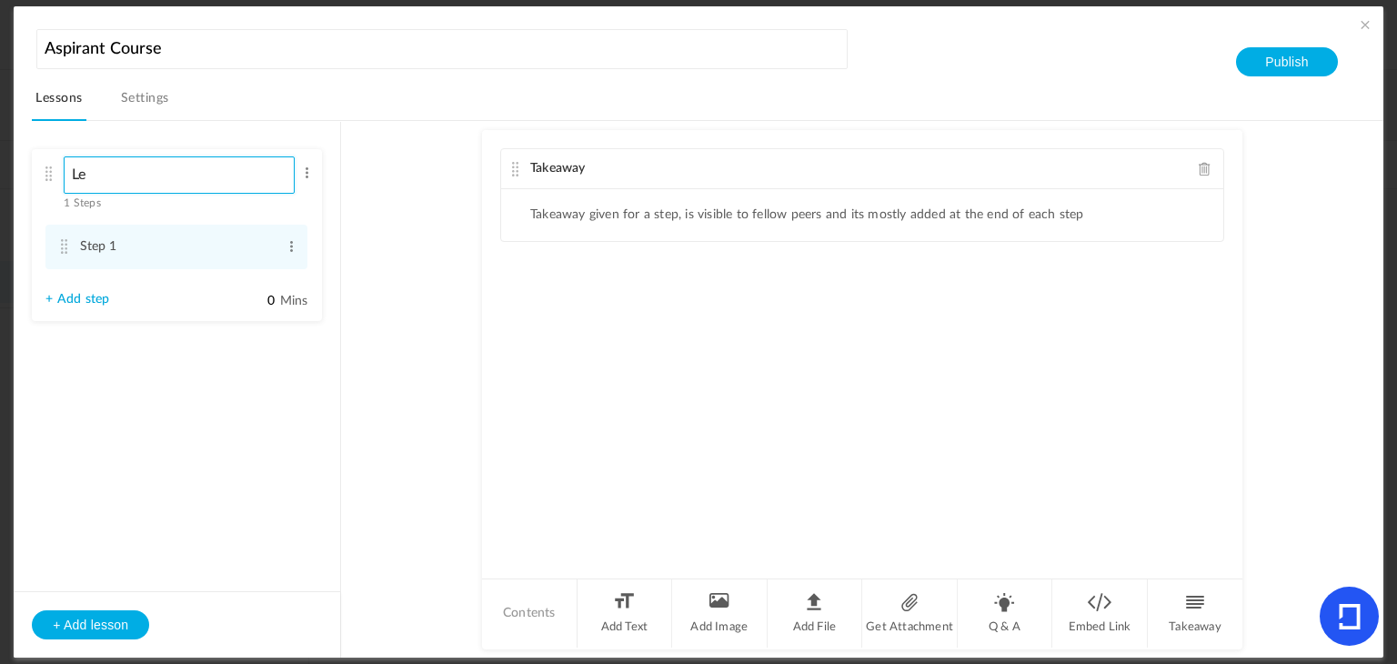
type input "L"
type input "Introduction"
click at [287, 246] on span at bounding box center [292, 246] width 14 height 18
click at [275, 272] on link "Edit" at bounding box center [261, 277] width 71 height 22
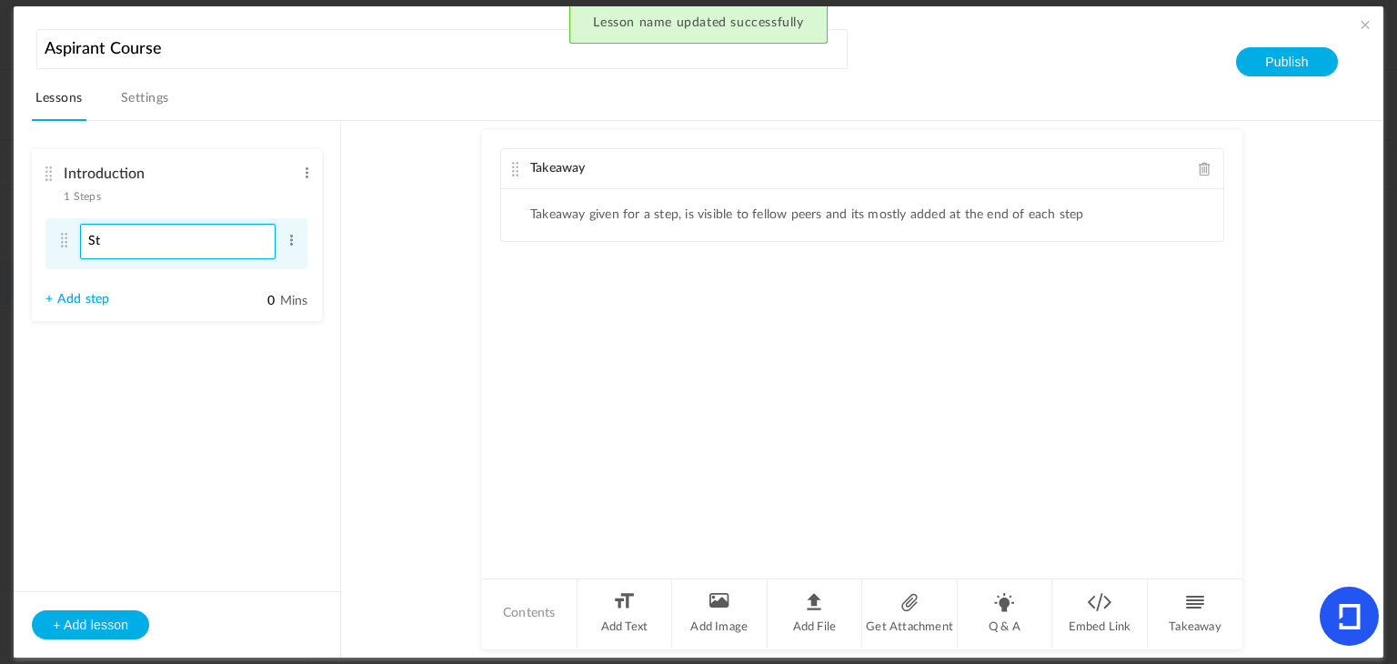
type input "S"
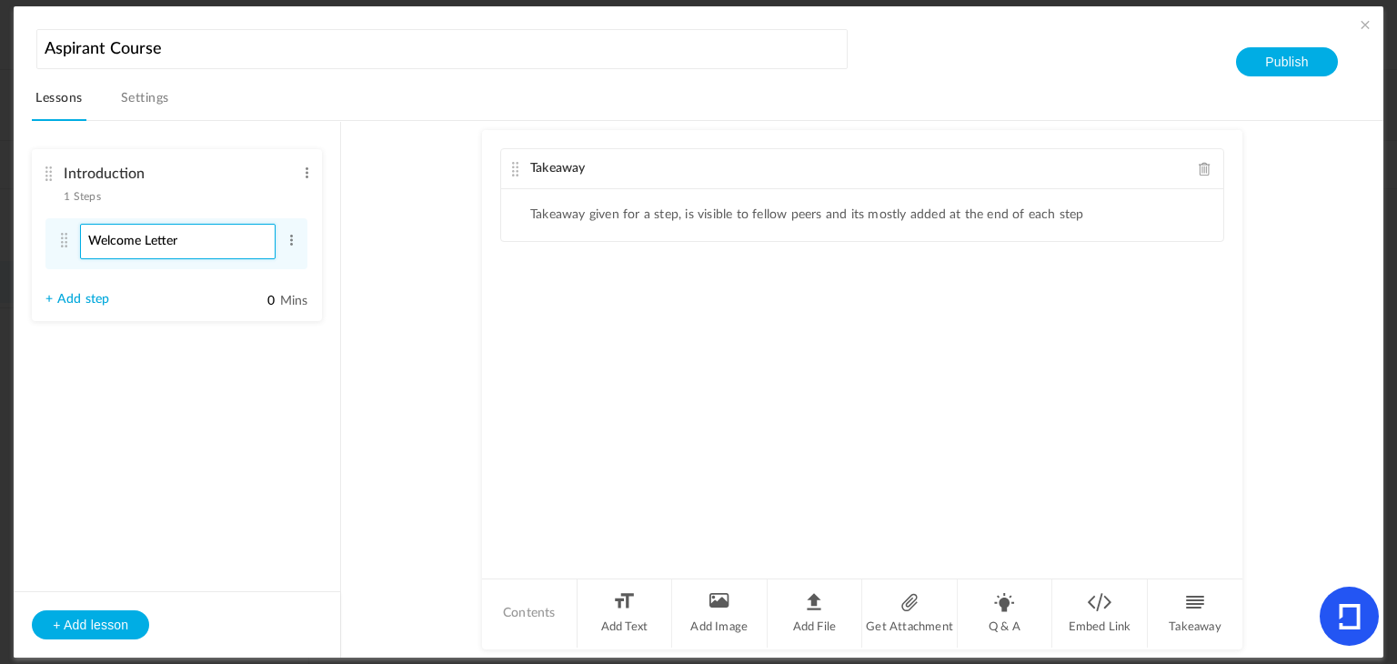
type input "Welcome Letter"
click at [370, 263] on au-course-substep "Takeaway Takeaway given for a step, is visible to fellow peers and its mostly a…" at bounding box center [862, 389] width 998 height 537
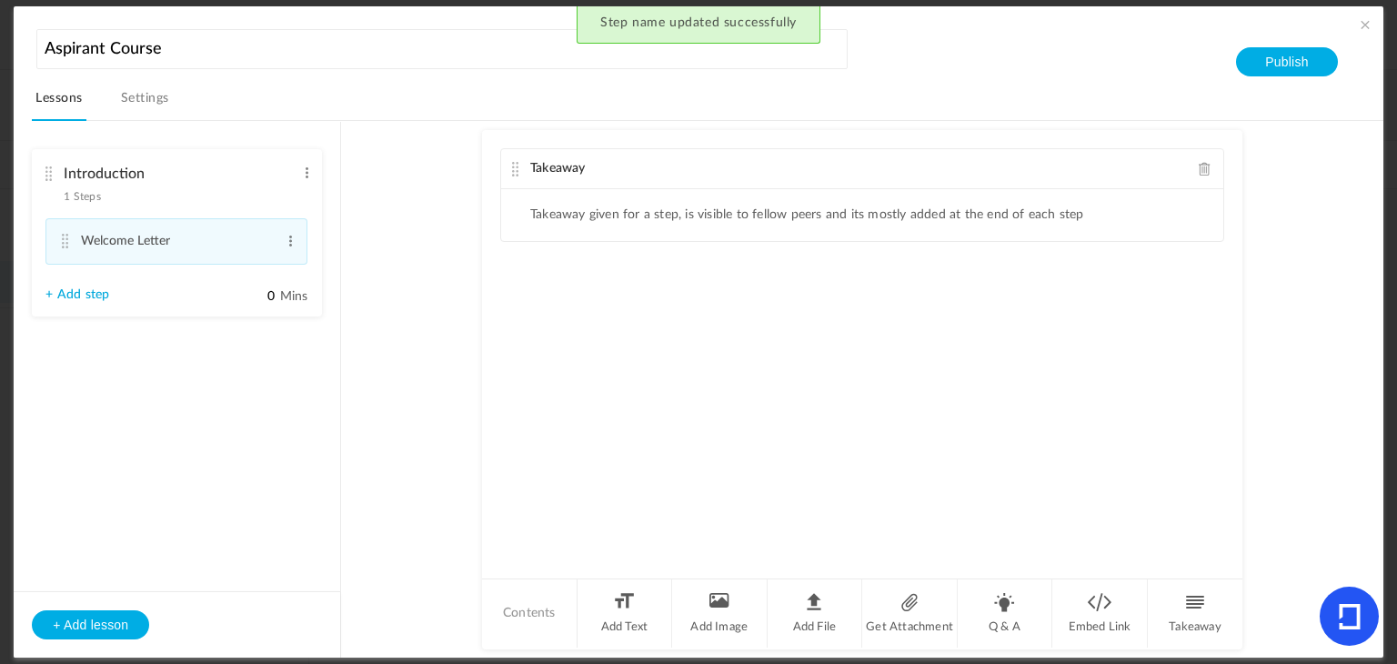
click at [1198, 176] on div "Takeaway" at bounding box center [862, 169] width 722 height 40
click at [642, 613] on li "Add Text" at bounding box center [626, 613] width 96 height 68
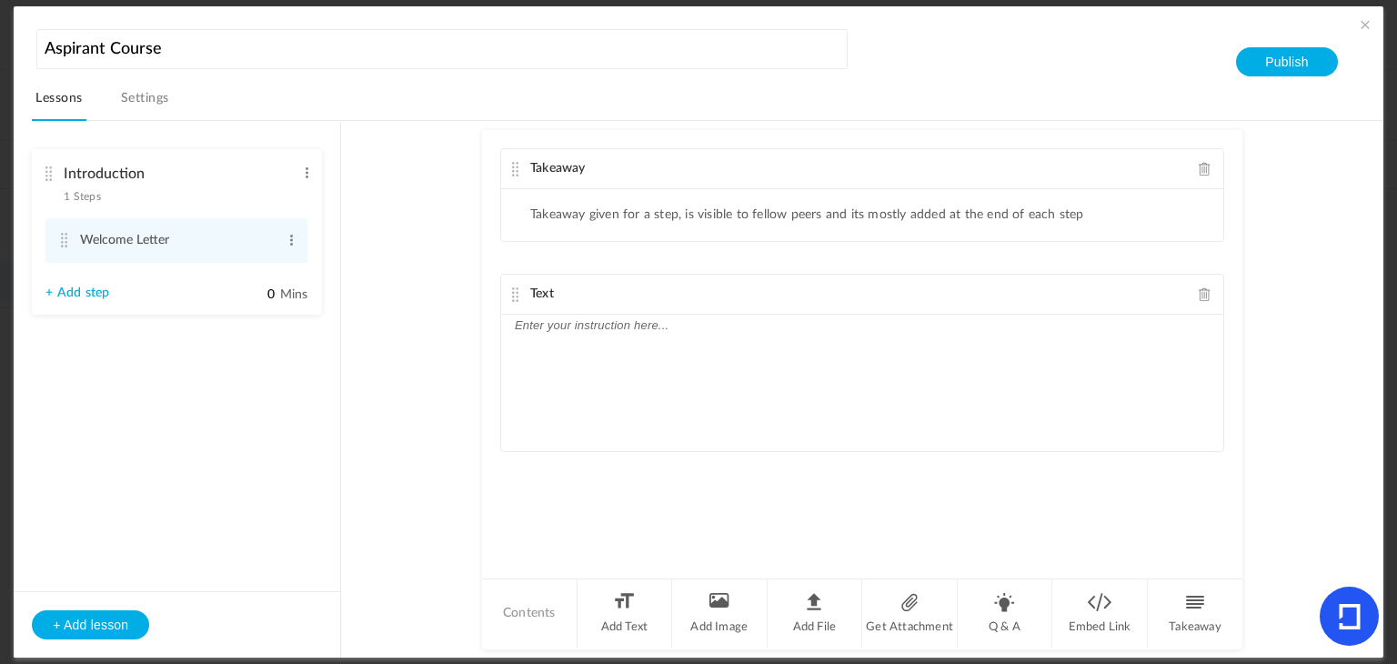
click at [1199, 171] on span at bounding box center [1205, 169] width 13 height 14
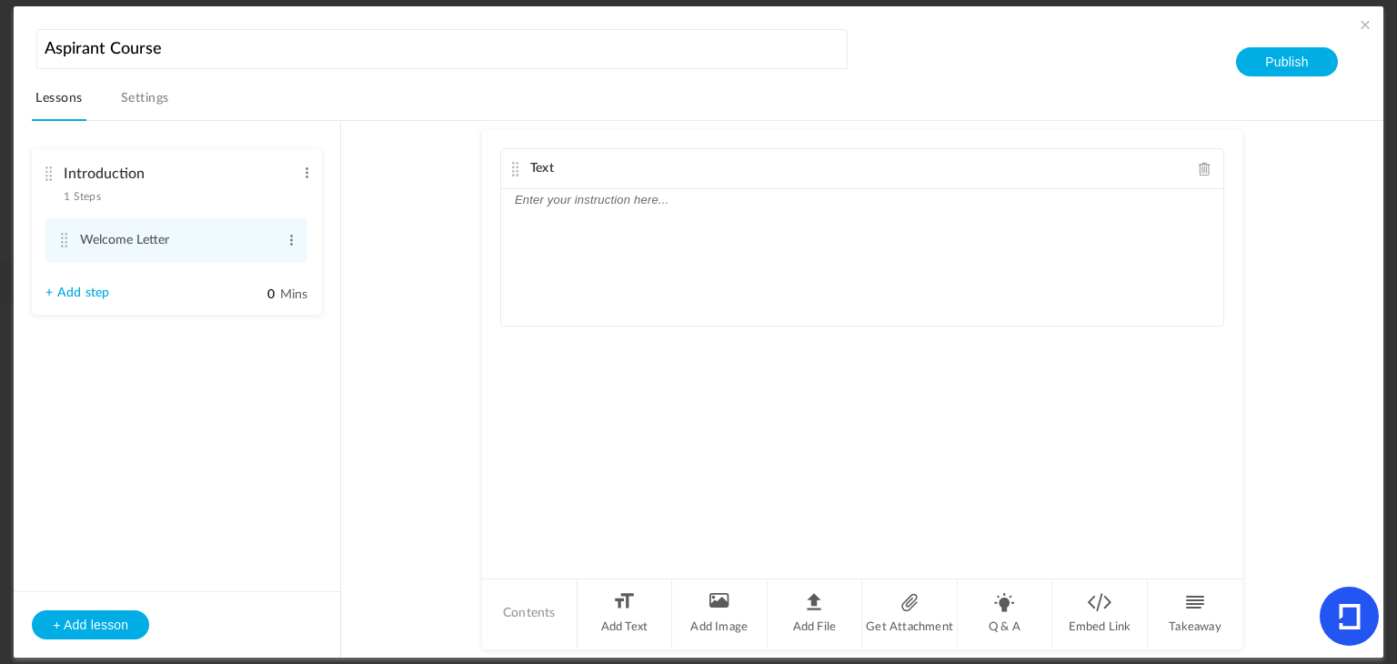
click at [824, 274] on div at bounding box center [862, 257] width 722 height 136
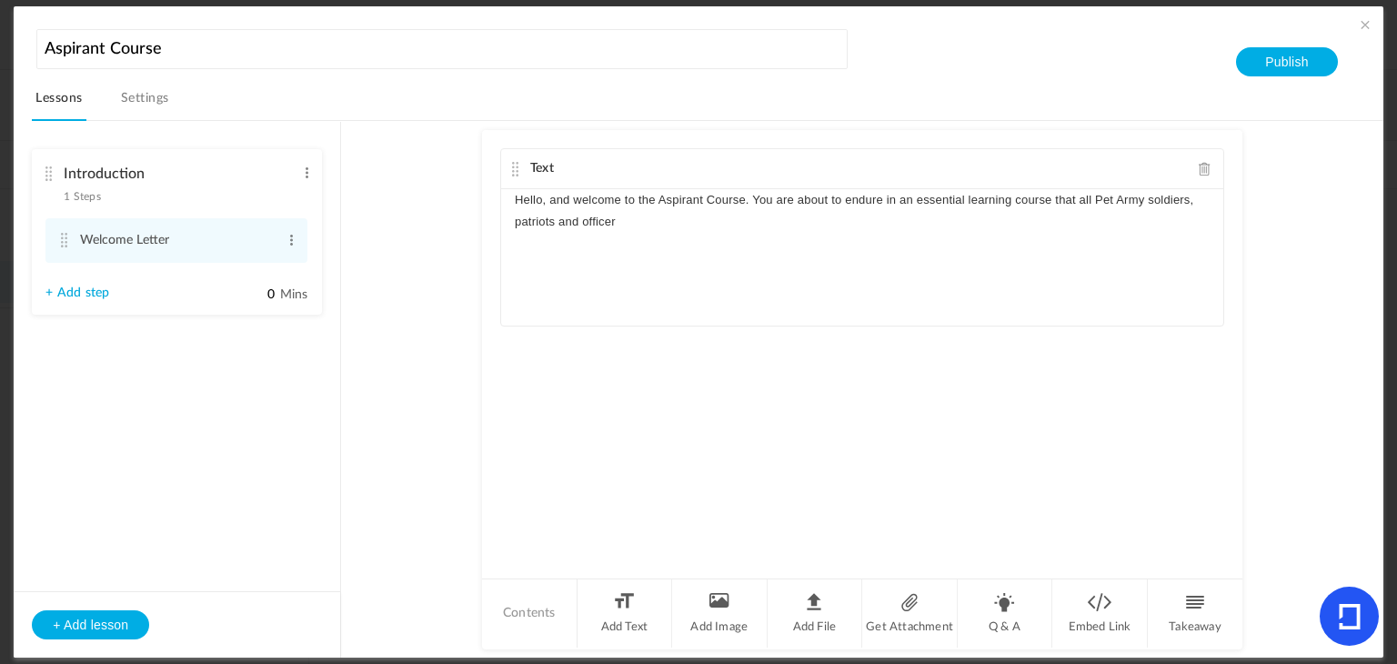
click at [650, 222] on p "Hello, and welcome to the Aspirant Course. You are about to endure in an essent…" at bounding box center [862, 211] width 695 height 44
click at [659, 244] on div "Hello, and welcome to the Aspirant Course. You are about to endure in an essent…" at bounding box center [862, 257] width 722 height 136
click at [659, 253] on div "Hello, and welcome to the Aspirant Course. You are about to endure in an essent…" at bounding box center [862, 257] width 722 height 136
click at [883, 216] on p "Hello, and welcome to the Aspirant Course. You are about to endure in an essent…" at bounding box center [862, 211] width 695 height 44
